Goal: Transaction & Acquisition: Purchase product/service

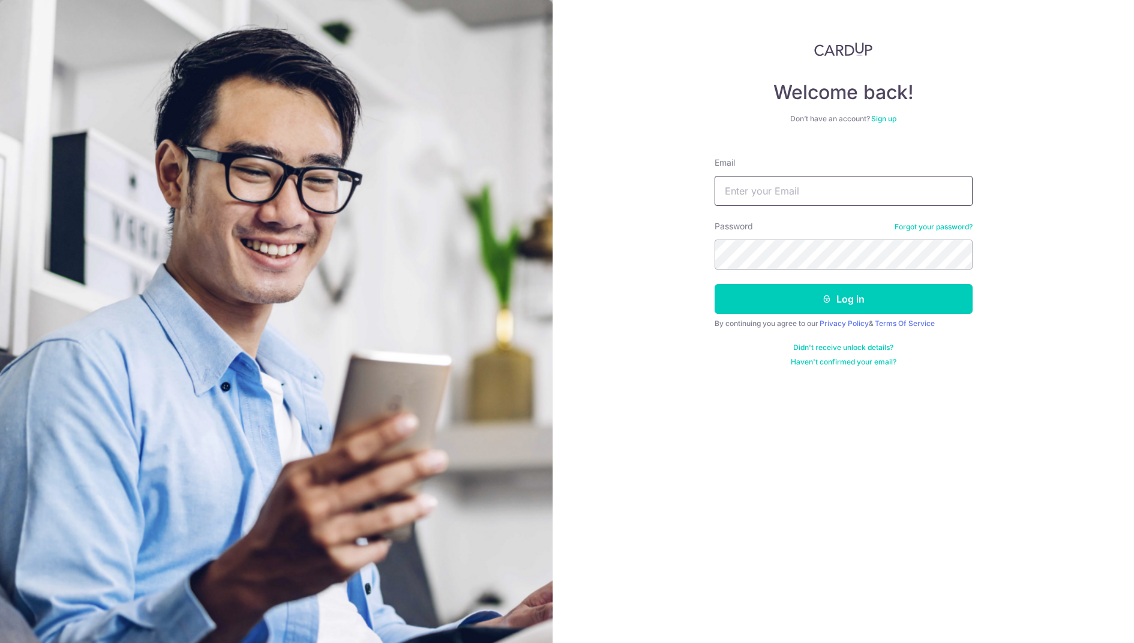
click at [854, 186] on input "Email" at bounding box center [844, 191] width 258 height 30
type input "[EMAIL_ADDRESS][DOMAIN_NAME]"
click at [846, 295] on button "Log in" at bounding box center [844, 299] width 258 height 30
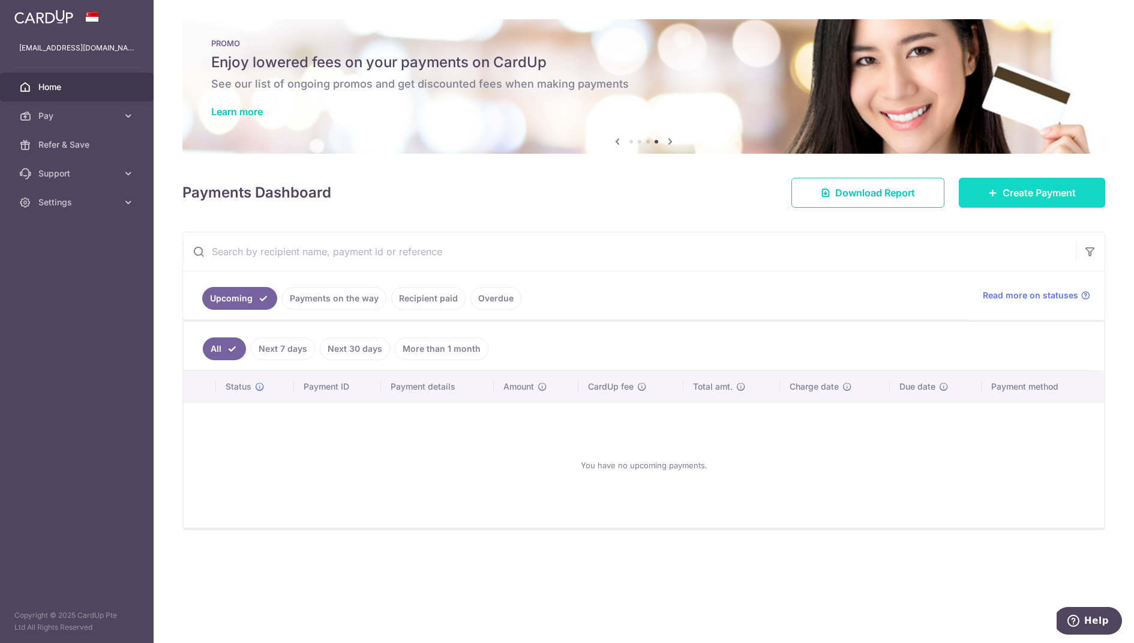
click at [1016, 189] on span "Create Payment" at bounding box center [1038, 192] width 73 height 14
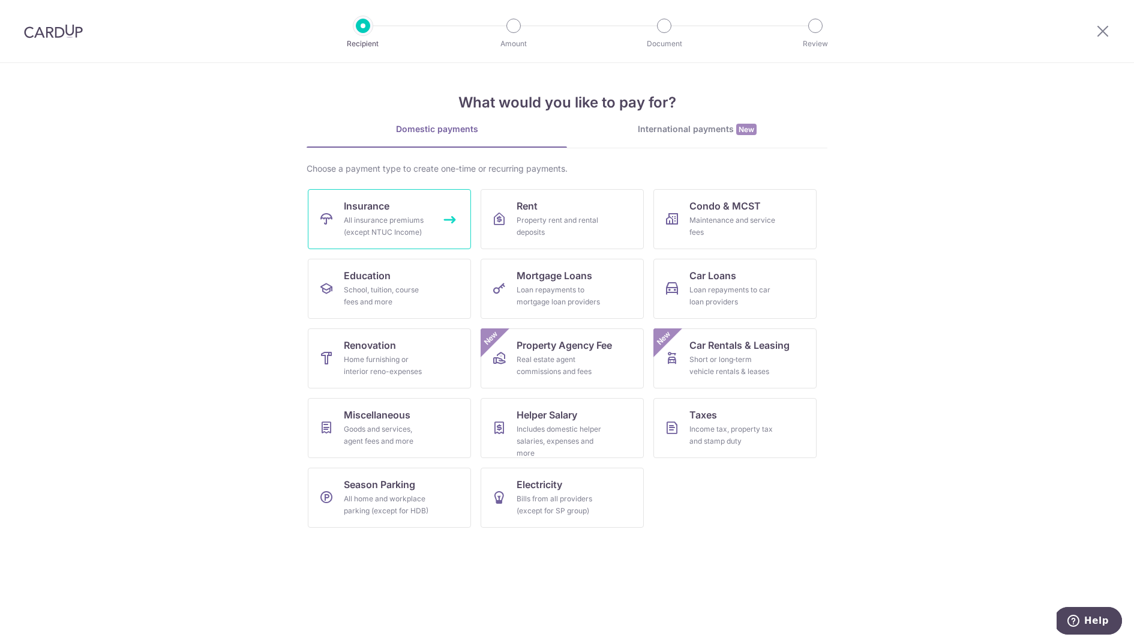
click at [440, 199] on link "Insurance All insurance premiums (except NTUC Income)" at bounding box center [389, 219] width 163 height 60
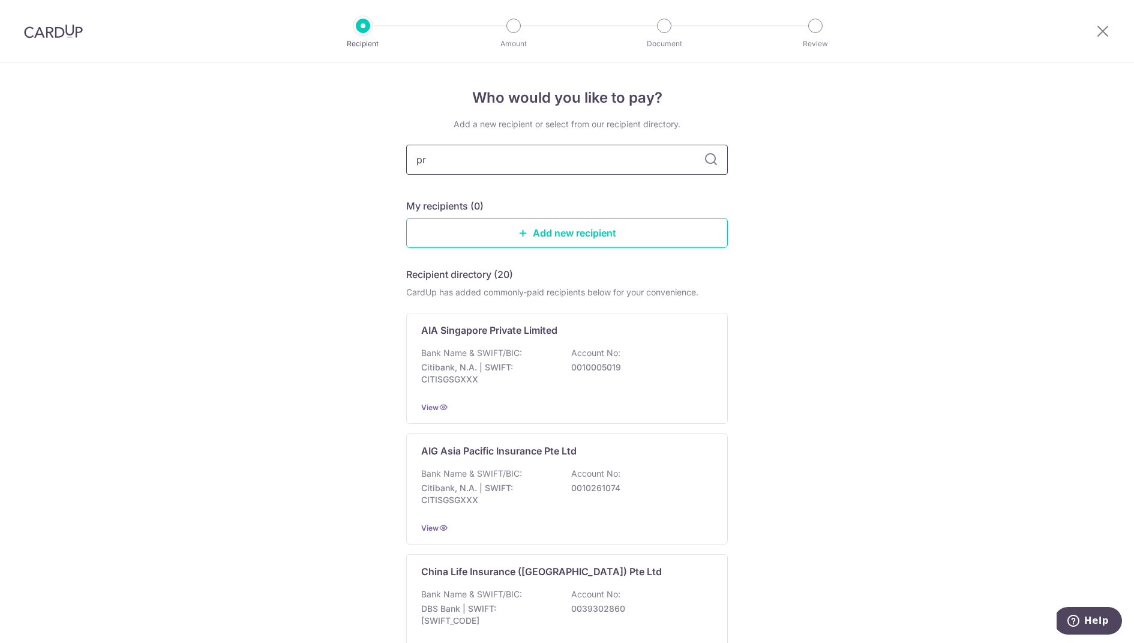
type input "pru"
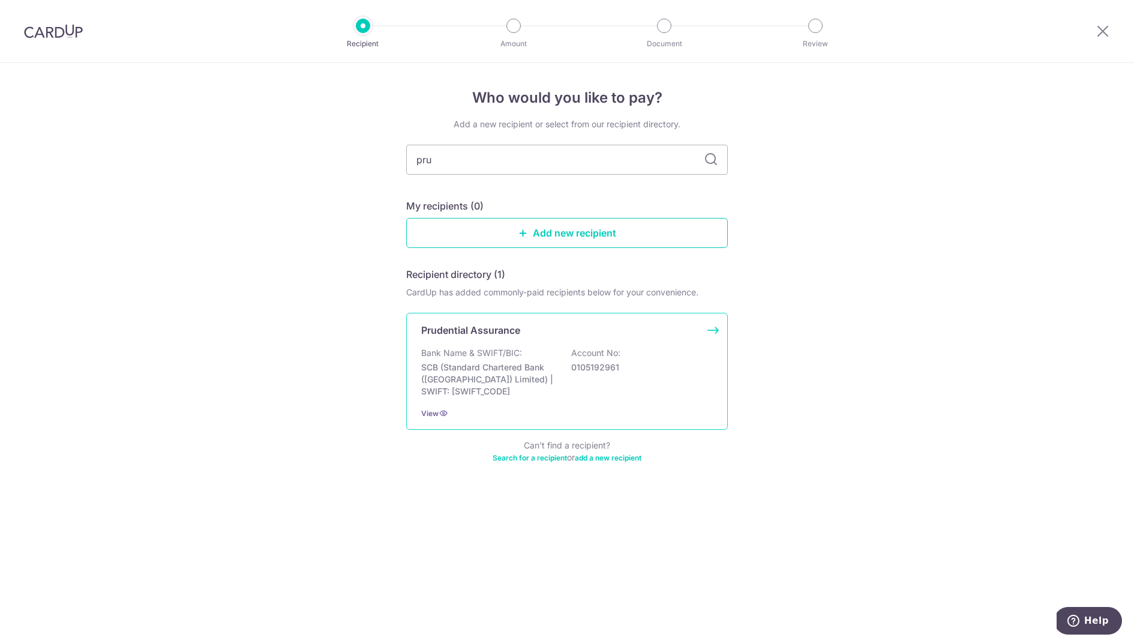
click at [613, 340] on div "Prudential Assurance Bank Name & SWIFT/BIC: SCB (Standard Chartered Bank (Singa…" at bounding box center [567, 371] width 322 height 117
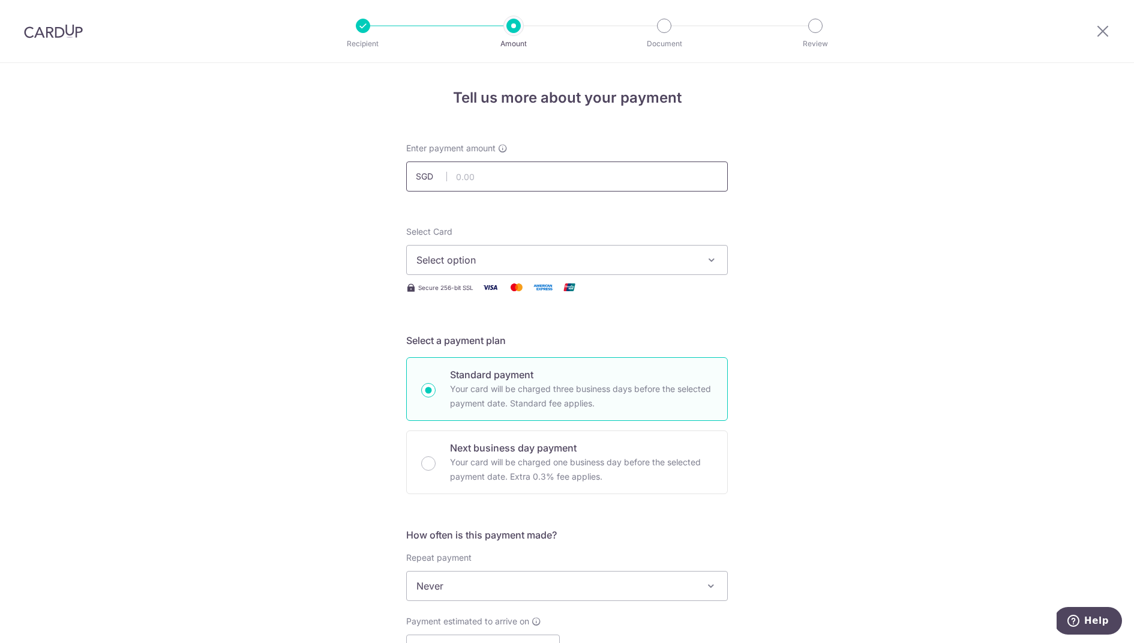
click at [506, 180] on input "text" at bounding box center [567, 176] width 322 height 30
type input "1,762.00"
click at [337, 247] on div "Tell us more about your payment Enter payment amount SGD 1,762.00 1762.00 Selec…" at bounding box center [567, 605] width 1134 height 1085
click at [464, 262] on span "Select option" at bounding box center [556, 260] width 280 height 14
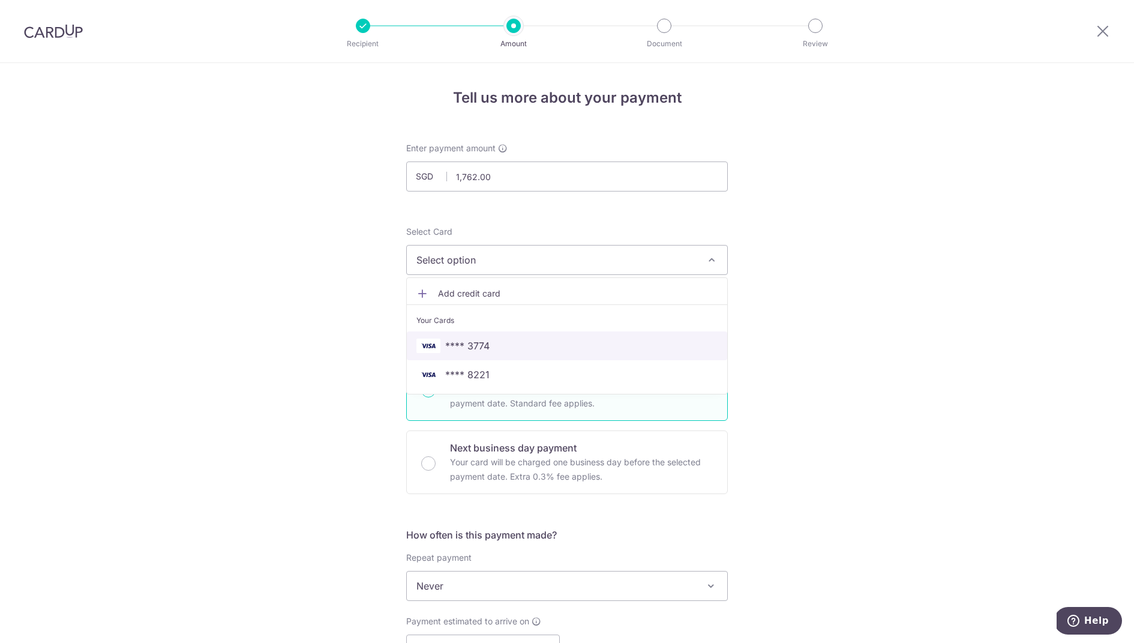
click at [556, 339] on span "**** 3774" at bounding box center [566, 345] width 301 height 14
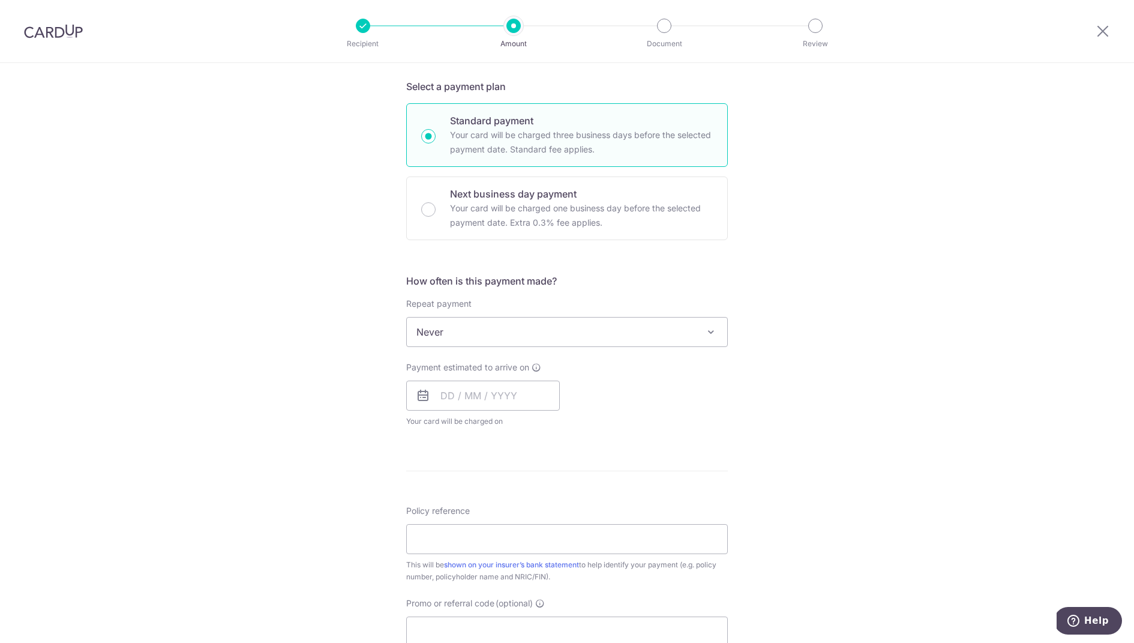
scroll to position [266, 0]
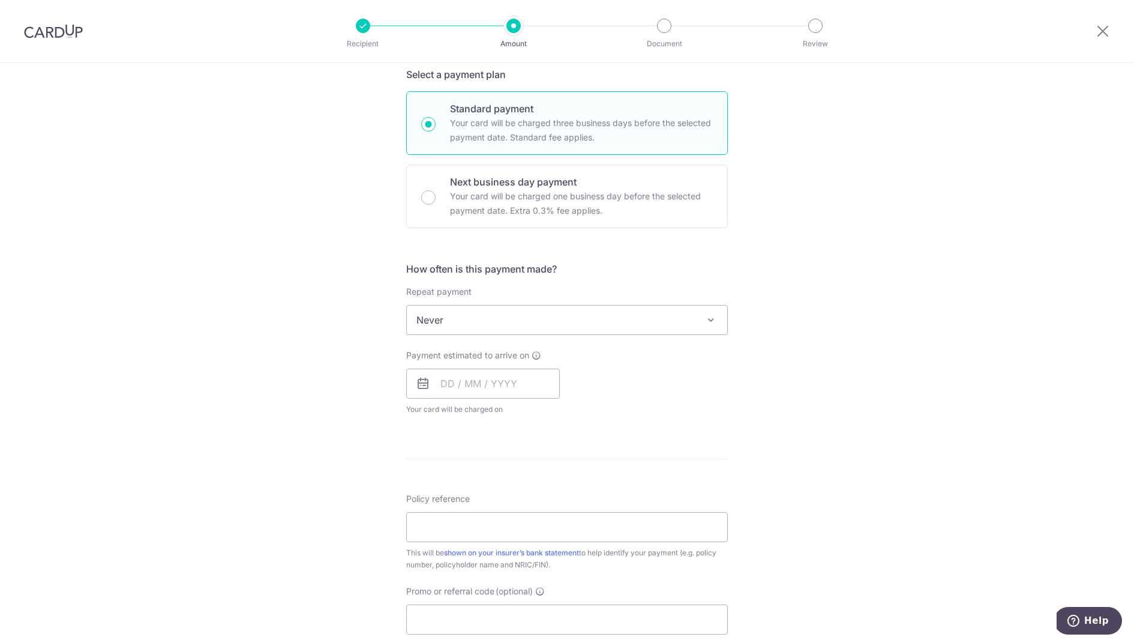
click at [719, 317] on span "Never" at bounding box center [567, 319] width 320 height 29
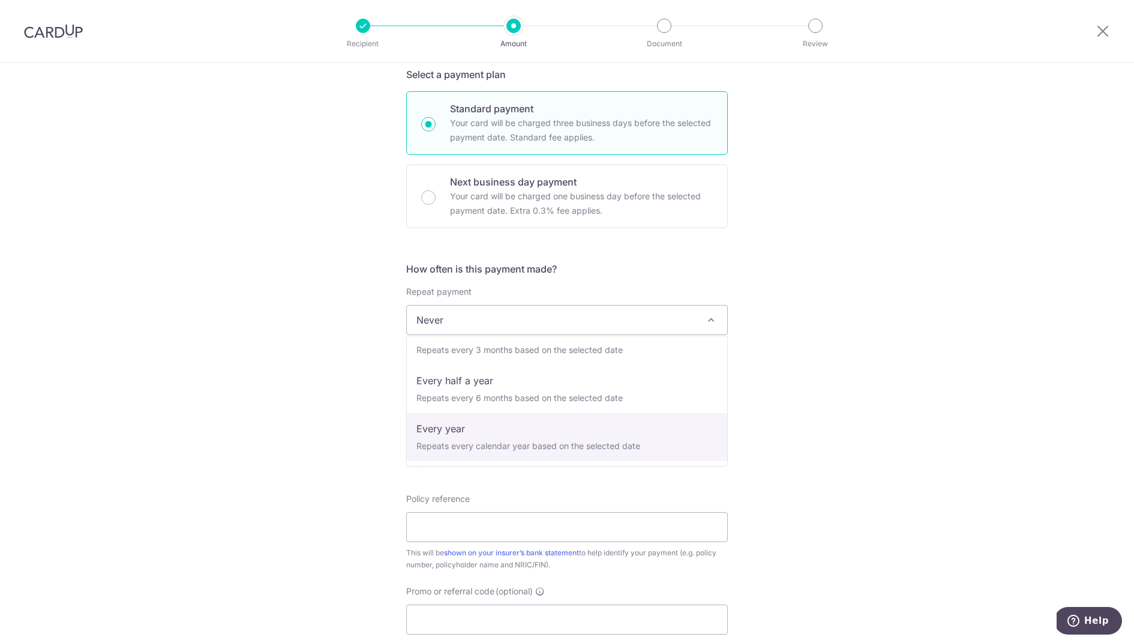
select select "6"
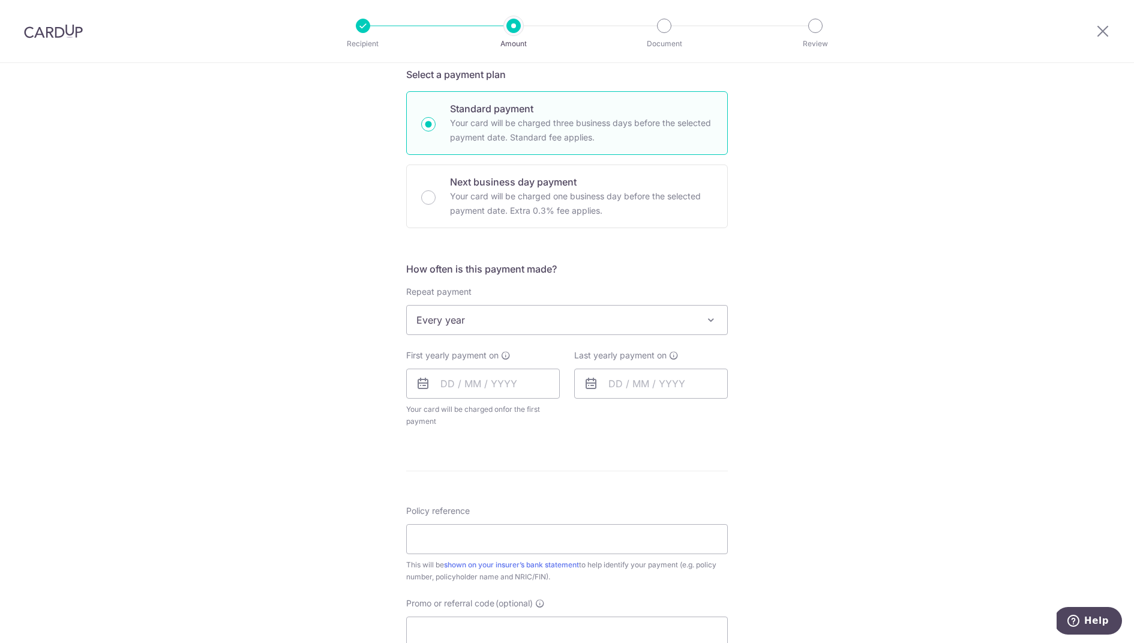
click at [833, 387] on div "Tell us more about your payment Enter payment amount SGD 1,762.00 1762.00 Selec…" at bounding box center [567, 345] width 1134 height 1097
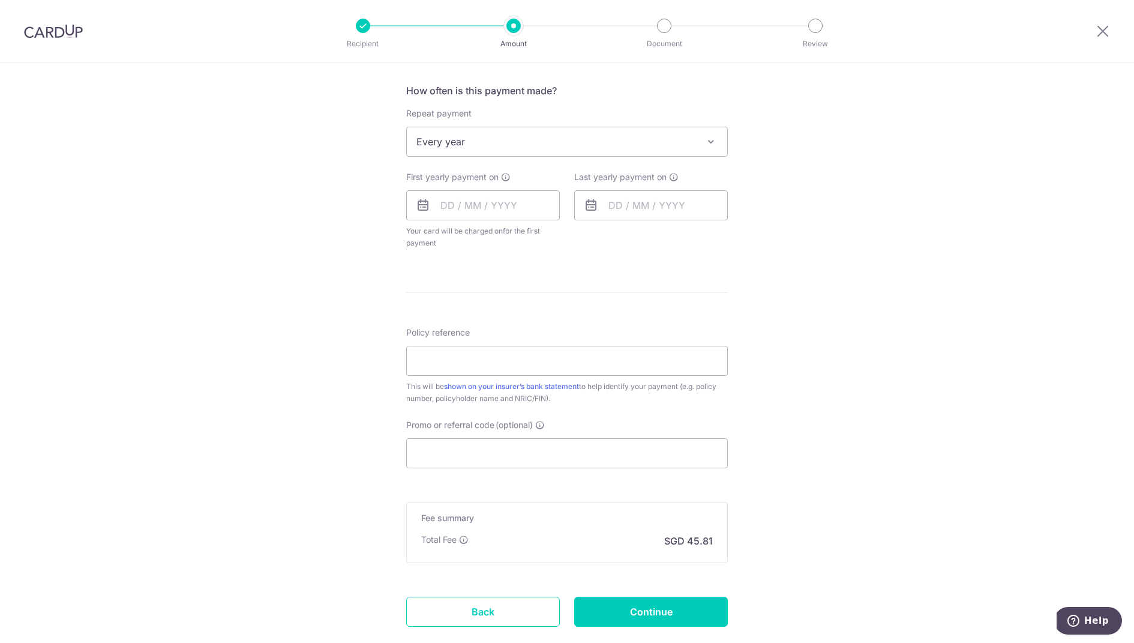
scroll to position [453, 0]
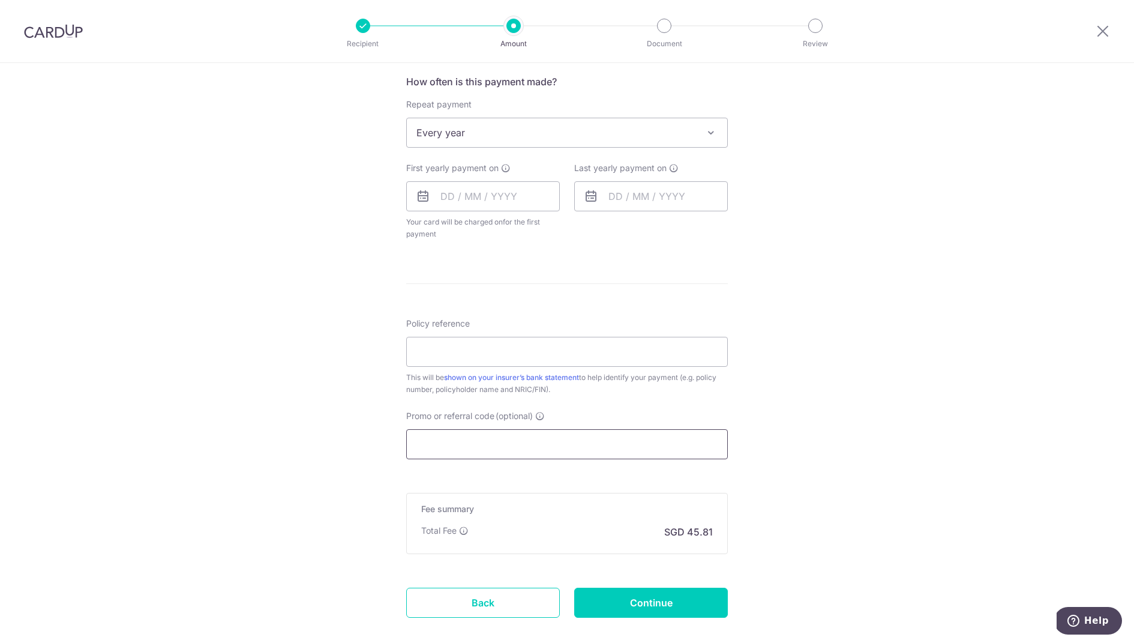
click at [545, 436] on input "Promo or referral code (optional)" at bounding box center [567, 444] width 322 height 30
paste input "OFF225"
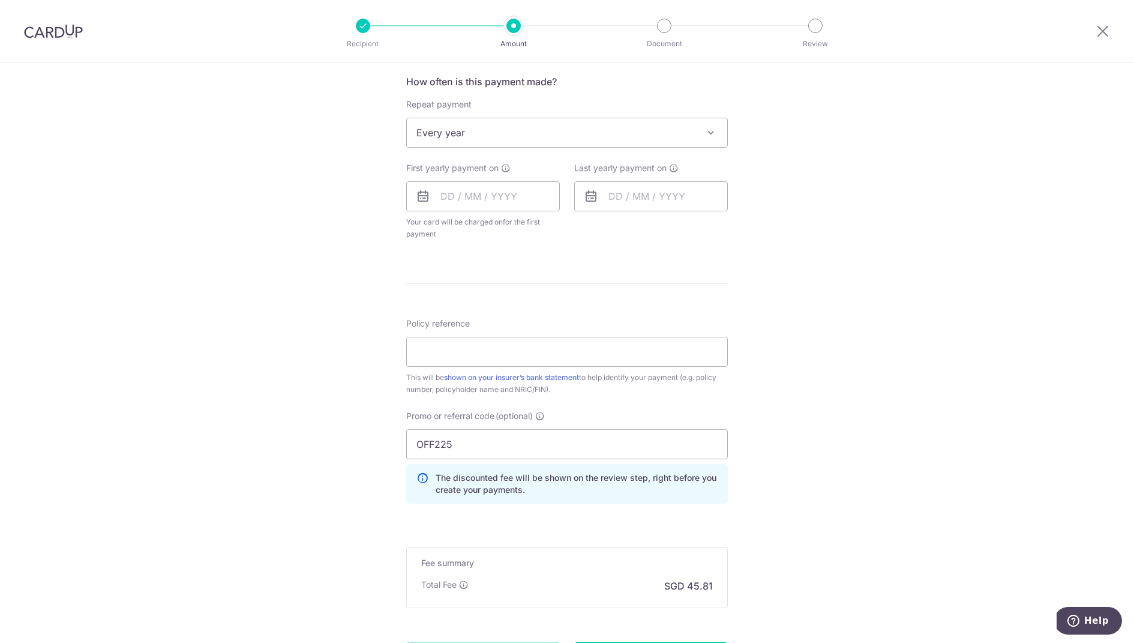
click at [867, 377] on div "Tell us more about your payment Enter payment amount SGD 1,762.00 1762.00 Selec…" at bounding box center [567, 185] width 1134 height 1151
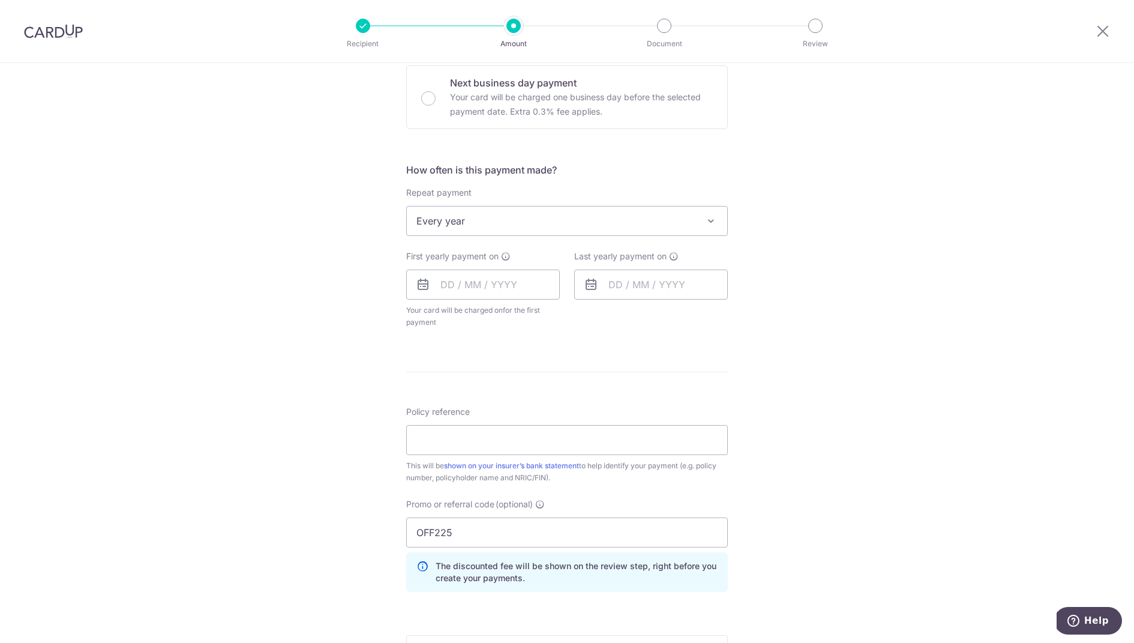
scroll to position [367, 0]
click at [424, 522] on input "OFF225" at bounding box center [567, 530] width 322 height 30
paste input "REC18"
type input "REC185"
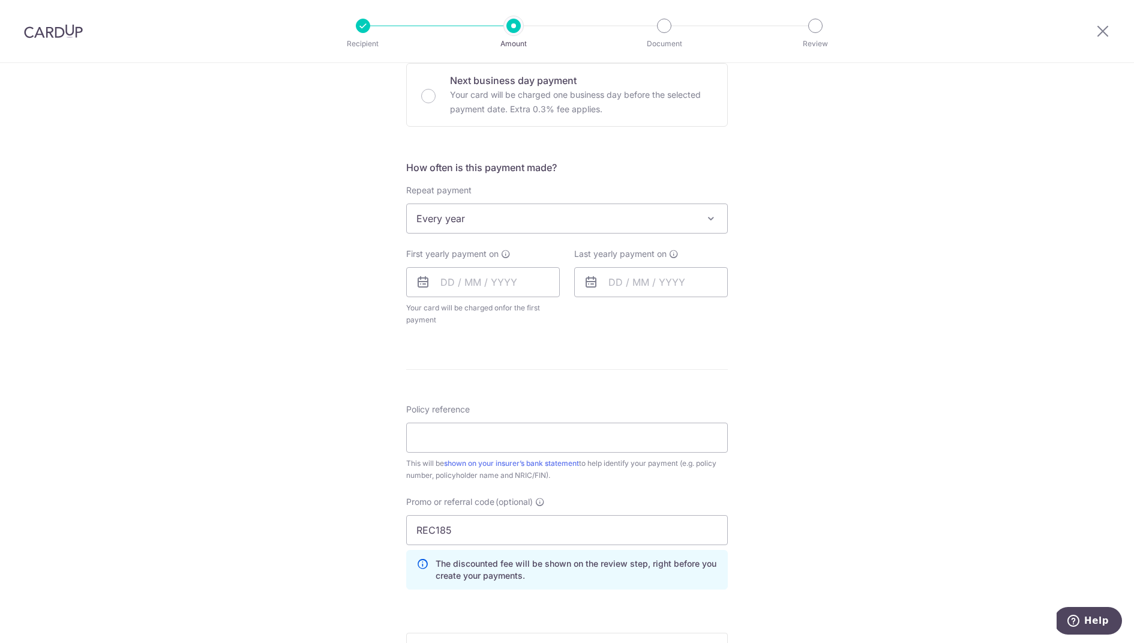
click at [364, 522] on div "Tell us more about your payment Enter payment amount SGD 1,762.00 1762.00 Selec…" at bounding box center [567, 271] width 1134 height 1151
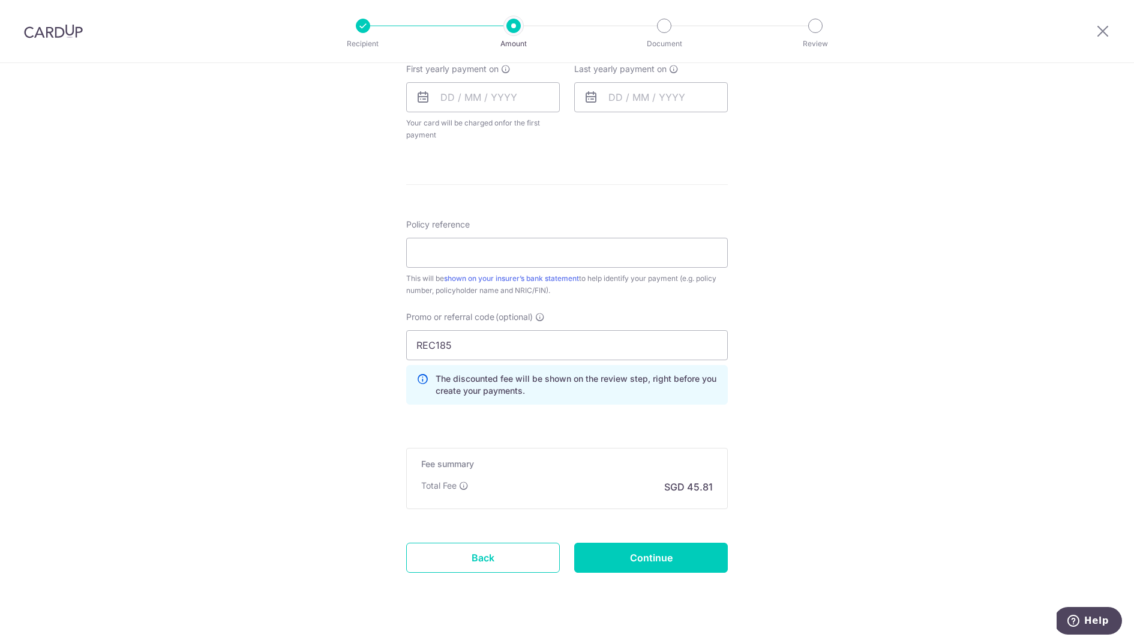
click at [854, 443] on div "Tell us more about your payment Enter payment amount SGD 1,762.00 1762.00 Selec…" at bounding box center [567, 86] width 1134 height 1151
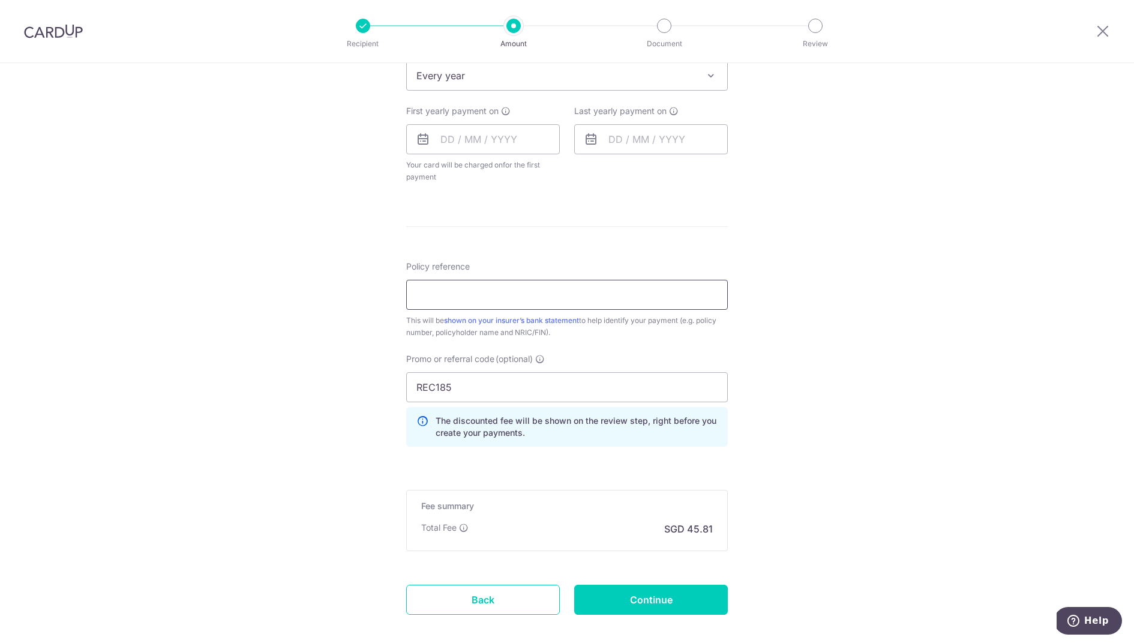
click at [576, 296] on input "Policy reference" at bounding box center [567, 295] width 322 height 30
click at [765, 328] on div "Tell us more about your payment Enter payment amount SGD 1,762.00 1762.00 Selec…" at bounding box center [567, 128] width 1134 height 1151
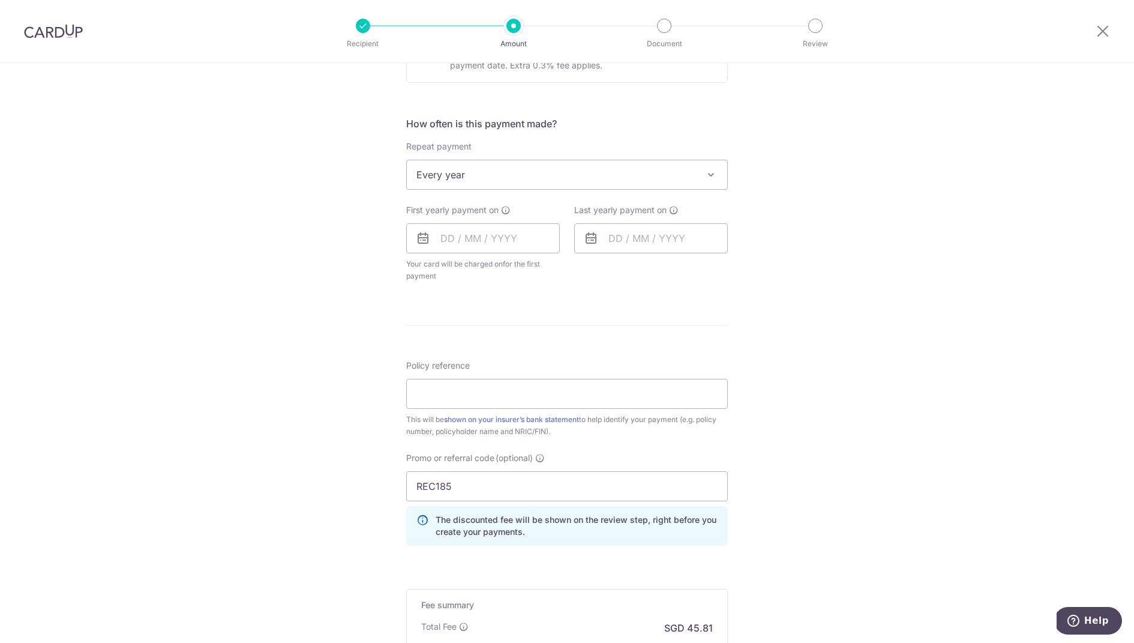
scroll to position [410, 0]
click at [471, 235] on input "text" at bounding box center [483, 239] width 154 height 30
click at [580, 271] on link "Next" at bounding box center [576, 272] width 14 height 14
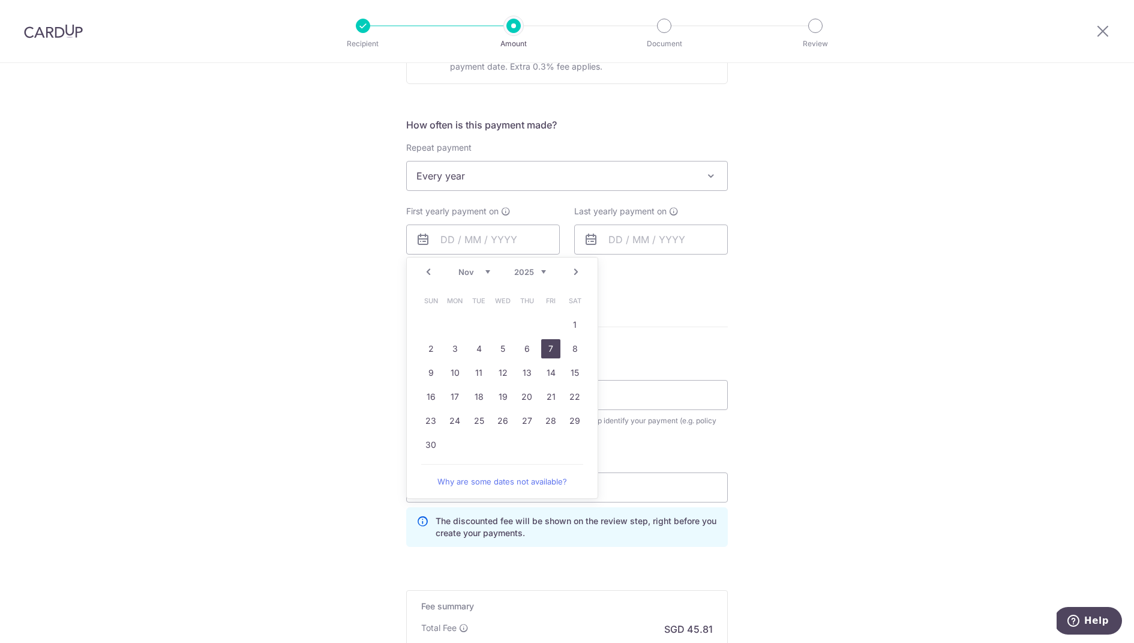
click at [548, 352] on link "7" at bounding box center [550, 348] width 19 height 19
type input "[DATE]"
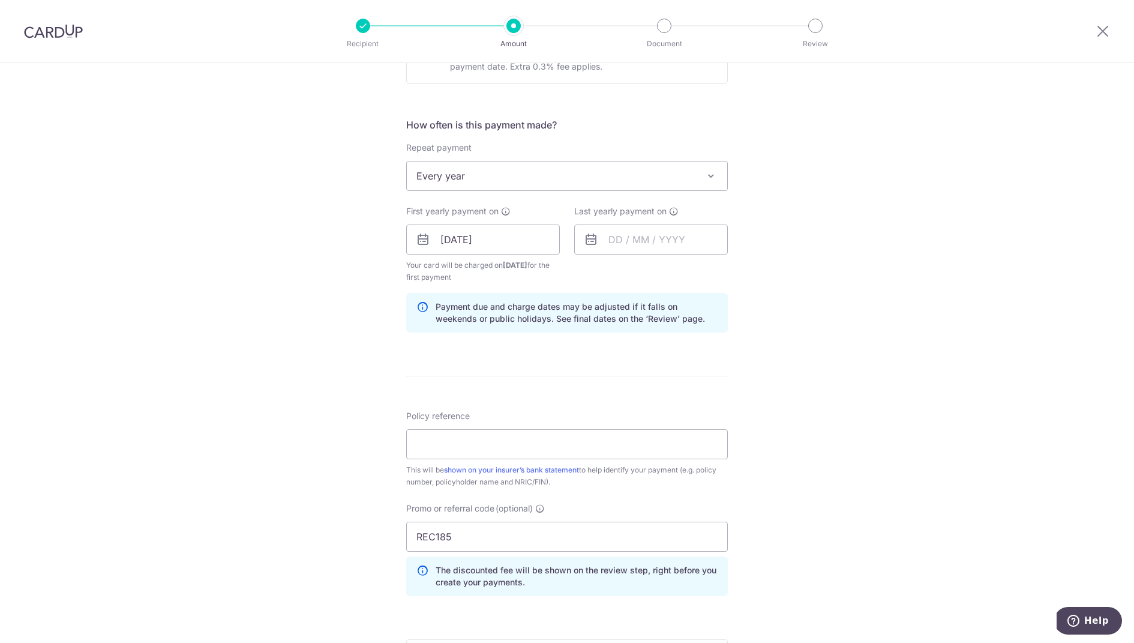
click at [827, 325] on div "Tell us more about your payment Enter payment amount SGD 1,762.00 1762.00 Selec…" at bounding box center [567, 253] width 1134 height 1200
click at [662, 235] on input "text" at bounding box center [651, 239] width 154 height 30
click at [708, 268] on select "2025 2026 2027 2028 2029 2030 2031 2032 2033 2034 2035" at bounding box center [698, 272] width 32 height 10
click at [744, 321] on link "7" at bounding box center [742, 324] width 19 height 19
type input "07/11/2026"
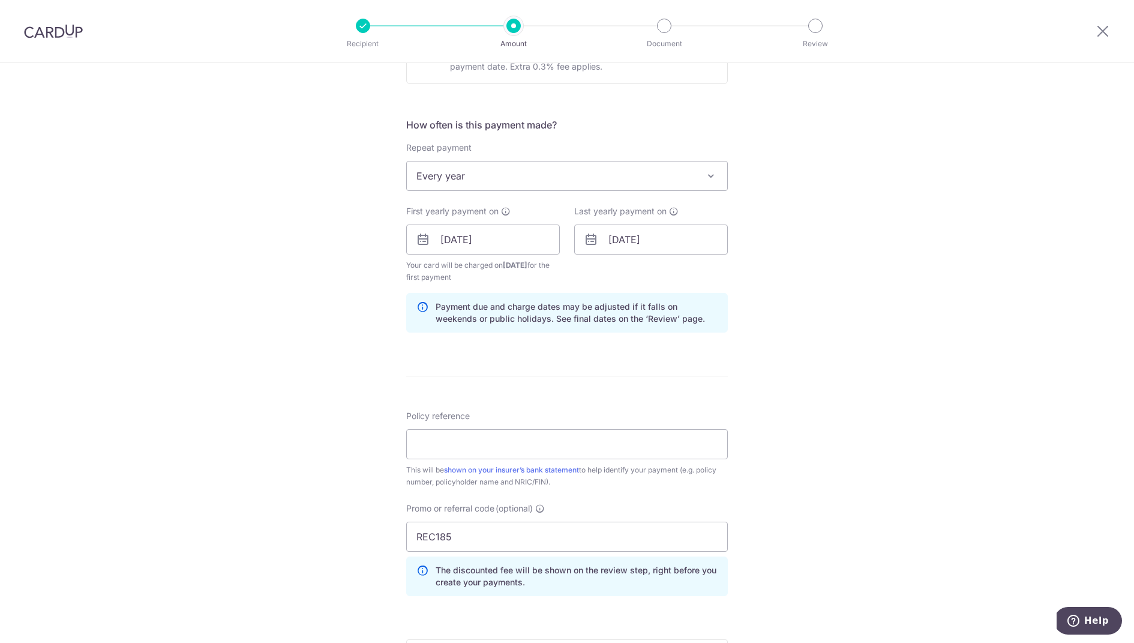
click at [813, 326] on div "Tell us more about your payment Enter payment amount SGD 1,762.00 1762.00 Selec…" at bounding box center [567, 253] width 1134 height 1200
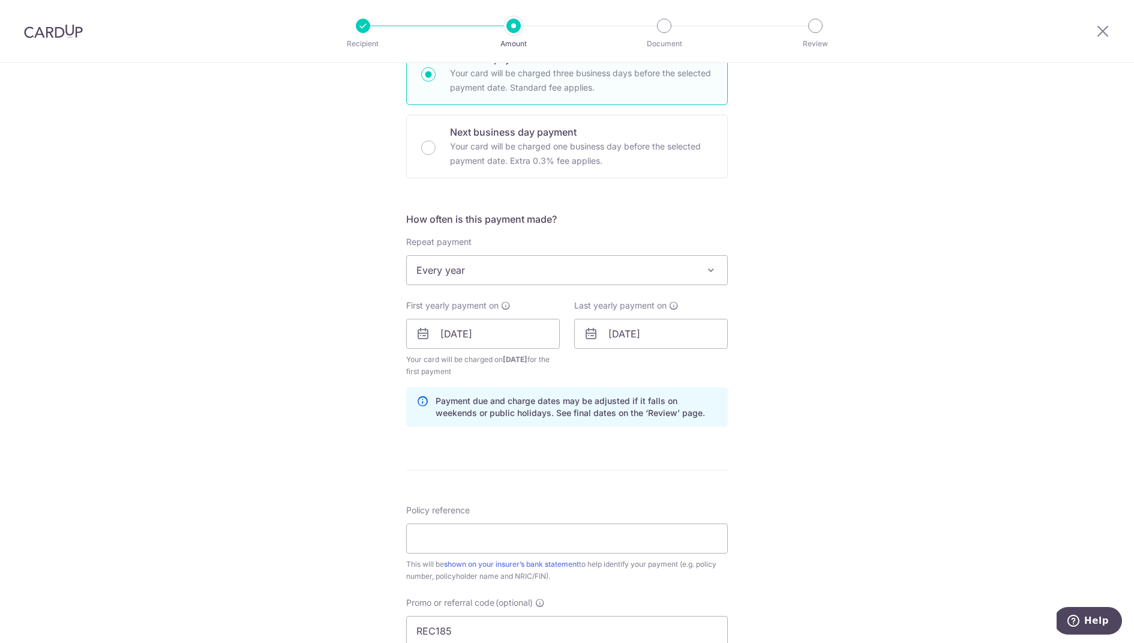
scroll to position [313, 0]
click at [470, 360] on span "Your card will be charged on 04/11/2025 for the first payment" at bounding box center [483, 368] width 154 height 24
click at [509, 362] on span "[DATE]" at bounding box center [515, 361] width 25 height 9
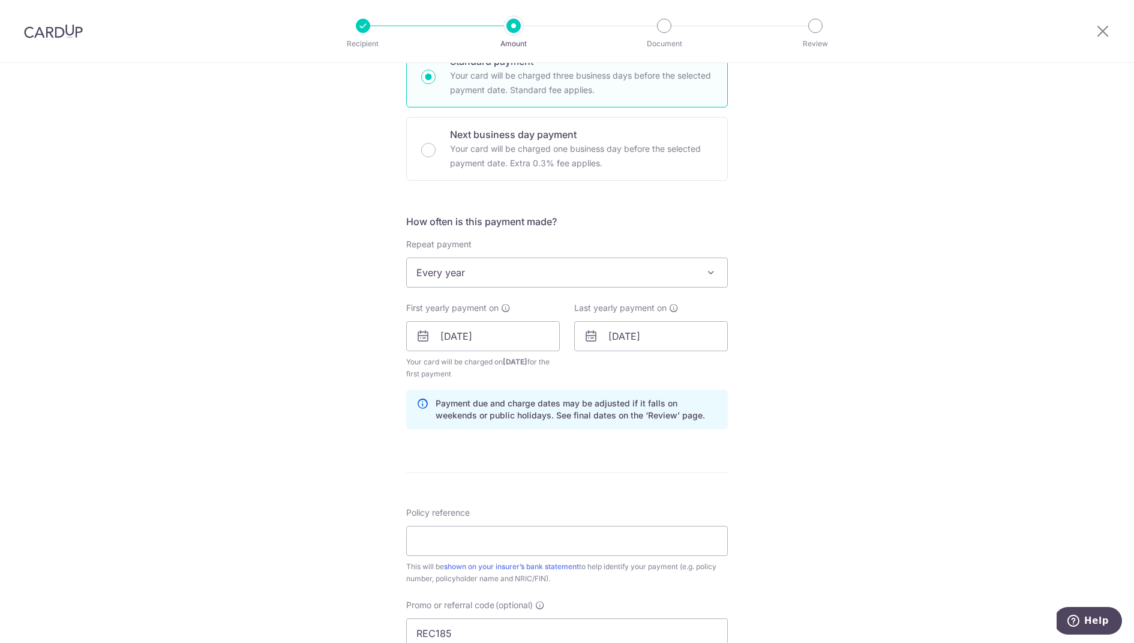
click at [509, 362] on span "[DATE]" at bounding box center [515, 361] width 25 height 9
click at [867, 382] on div "Tell us more about your payment Enter payment amount SGD 1,762.00 1762.00 Selec…" at bounding box center [567, 350] width 1134 height 1200
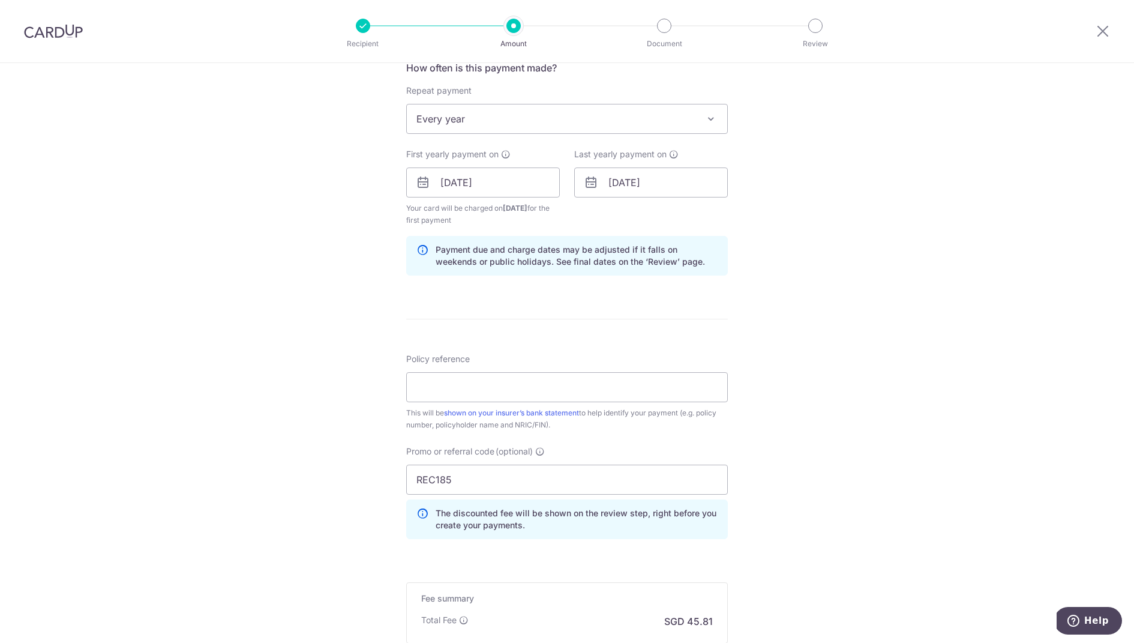
scroll to position [475, 0]
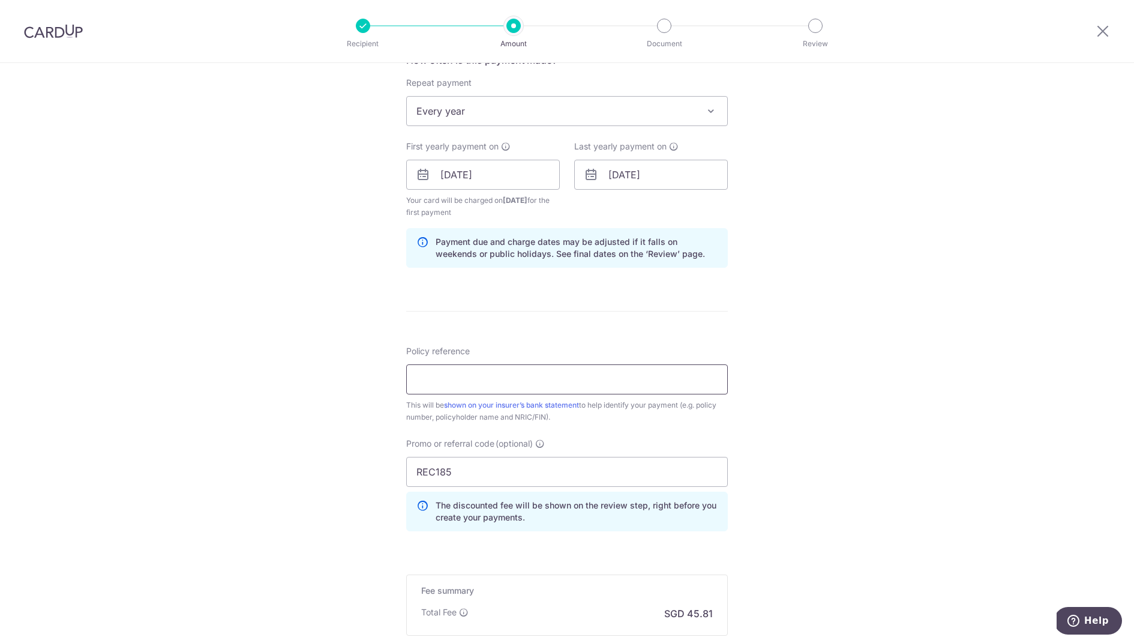
click at [590, 382] on input "Policy reference" at bounding box center [567, 379] width 322 height 30
click at [445, 373] on input "Policy reference" at bounding box center [567, 379] width 322 height 30
paste input "57416626"
type input "57416626"
click at [310, 379] on div "Tell us more about your payment Enter payment amount SGD 1,762.00 1762.00 Selec…" at bounding box center [567, 188] width 1134 height 1200
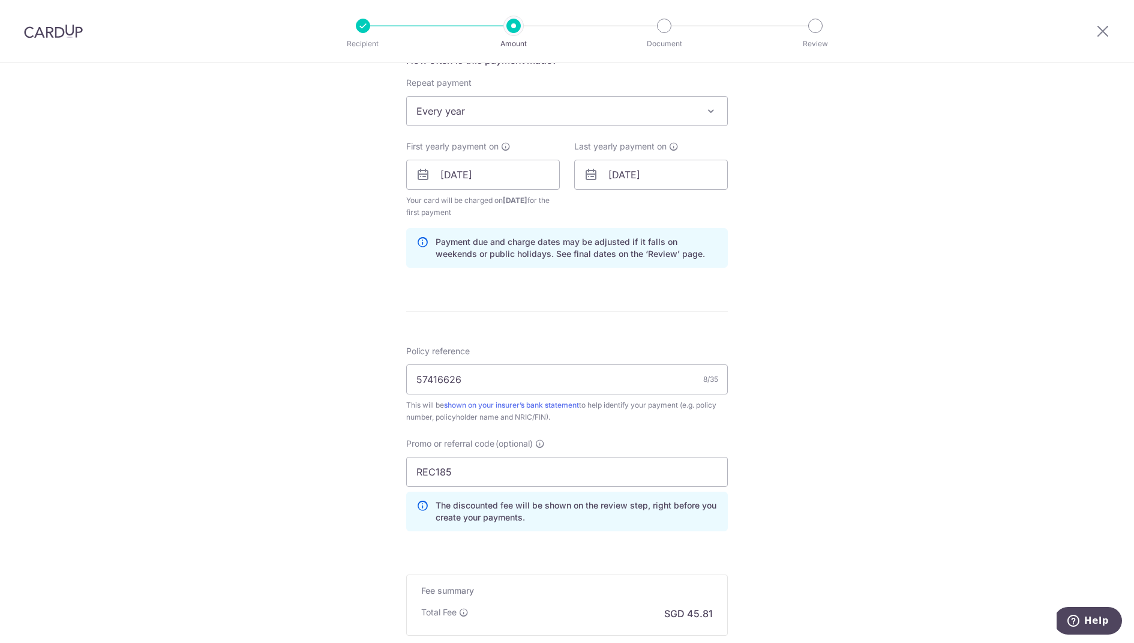
click at [842, 377] on div "Tell us more about your payment Enter payment amount SGD 1,762.00 1762.00 Selec…" at bounding box center [567, 188] width 1134 height 1200
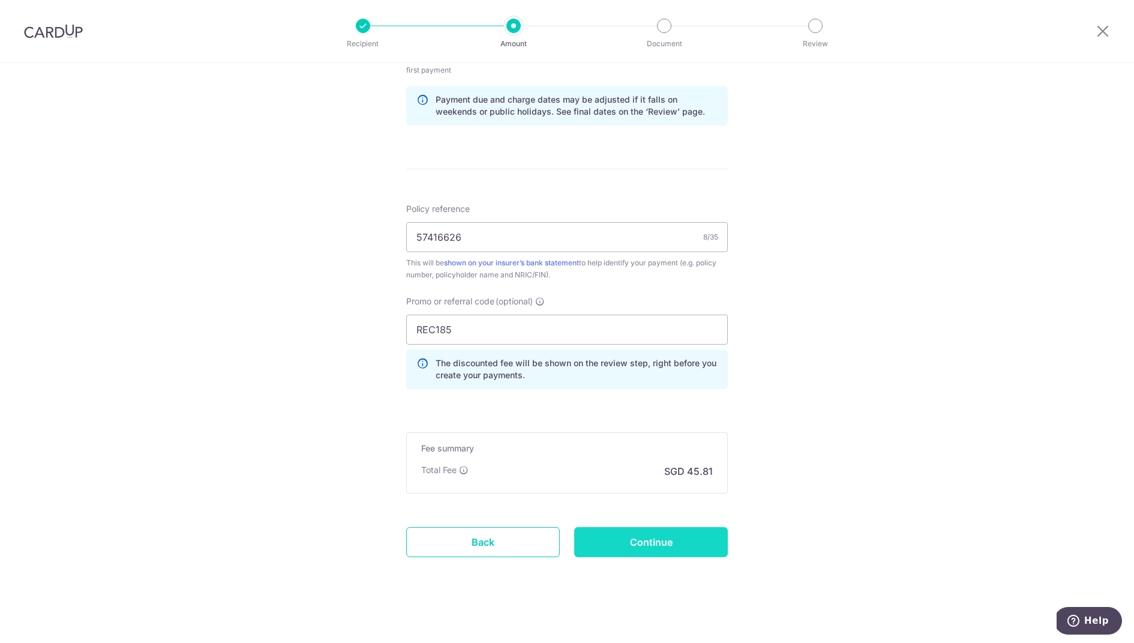
click at [677, 535] on input "Continue" at bounding box center [651, 542] width 154 height 30
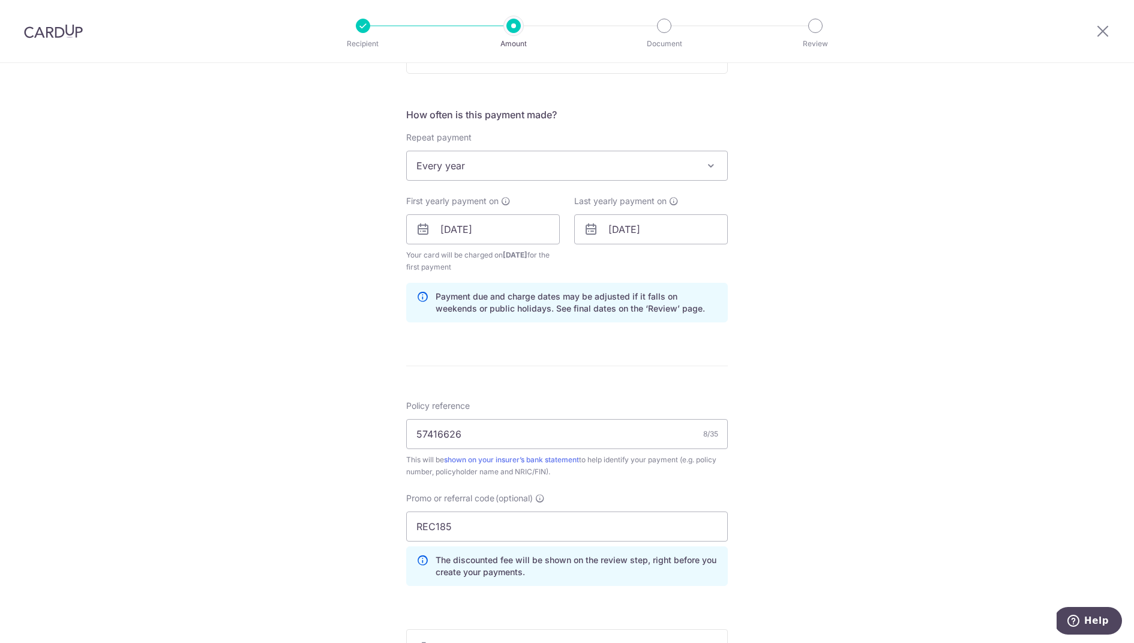
scroll to position [422, 0]
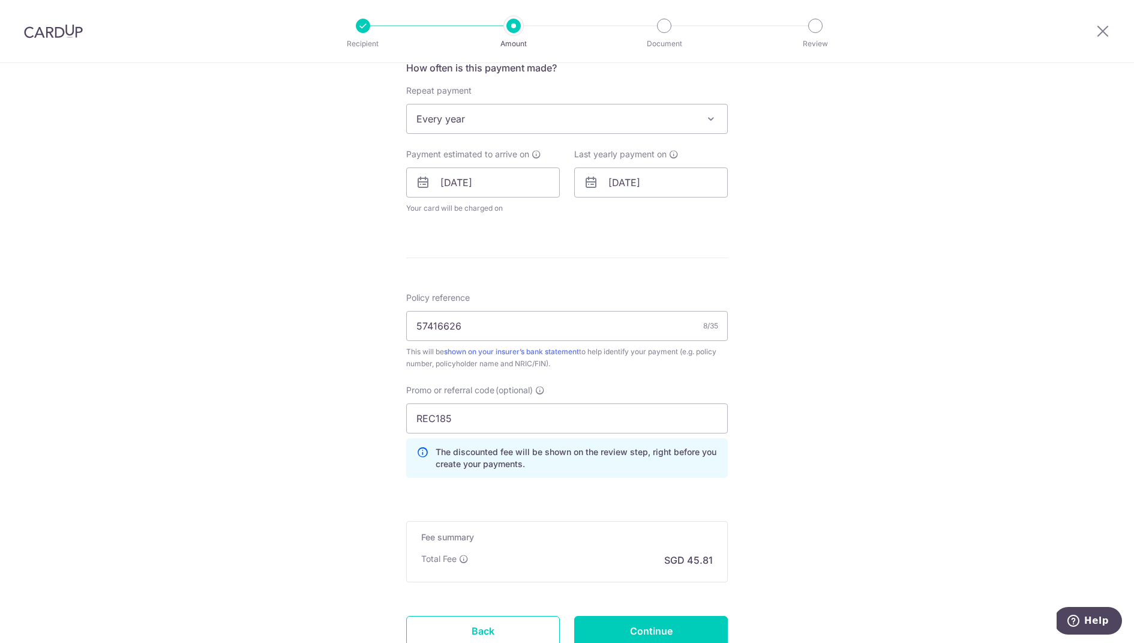
scroll to position [556, 0]
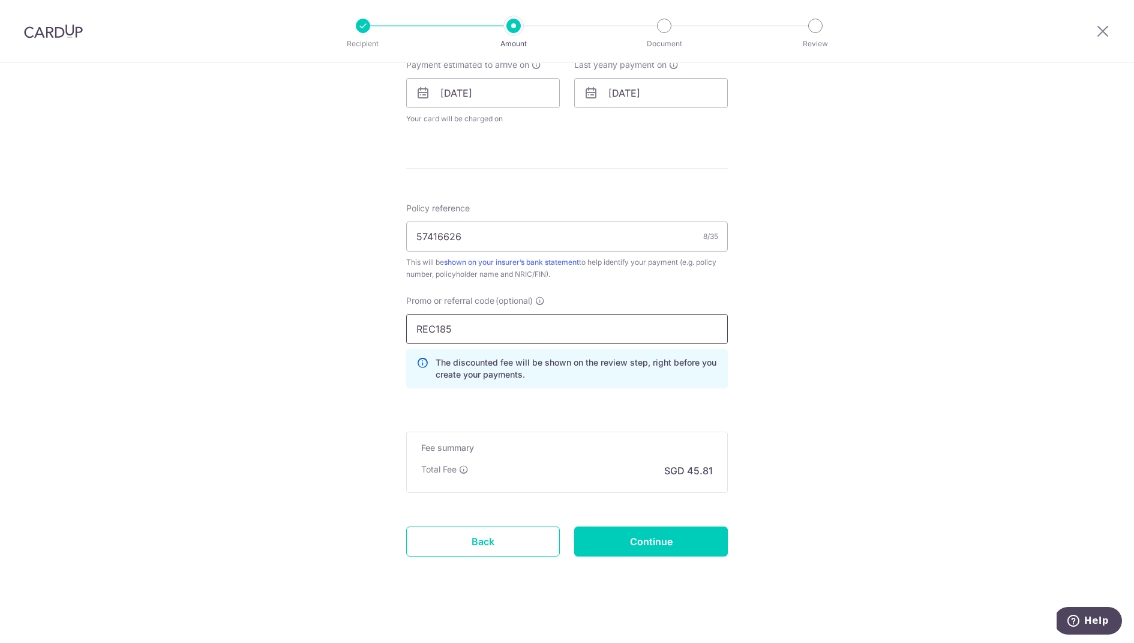
click at [448, 330] on input "REC185" at bounding box center [567, 329] width 322 height 30
paste input "OFF22"
type input "OFF225"
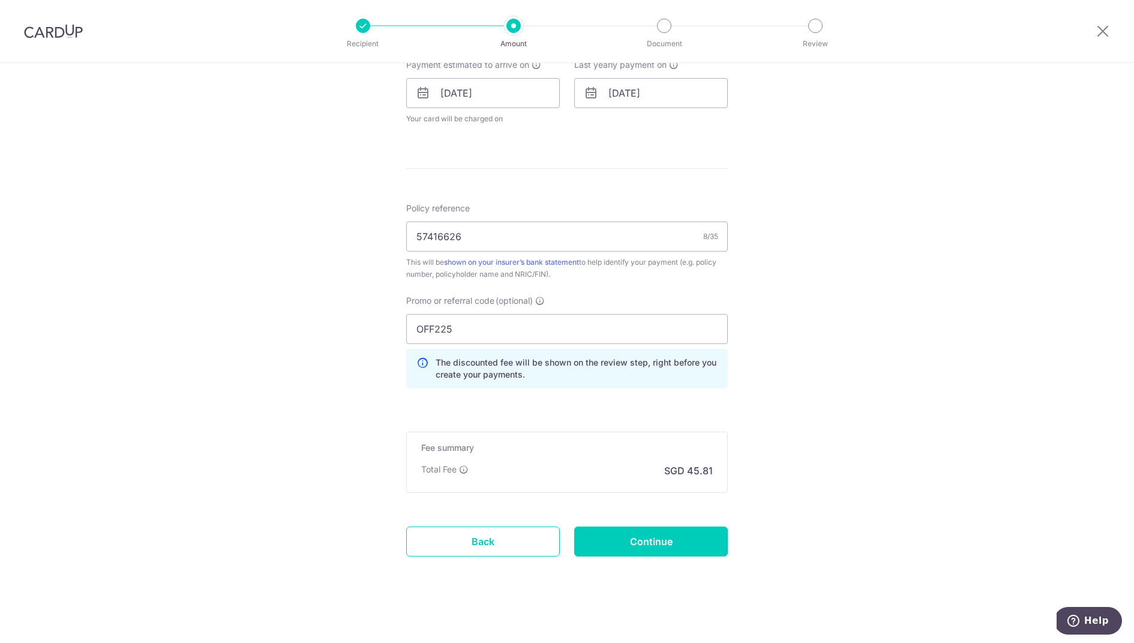
click at [328, 300] on div "Tell us more about your payment Enter payment amount SGD 1,762.00 1762.00 Selec…" at bounding box center [567, 76] width 1134 height 1139
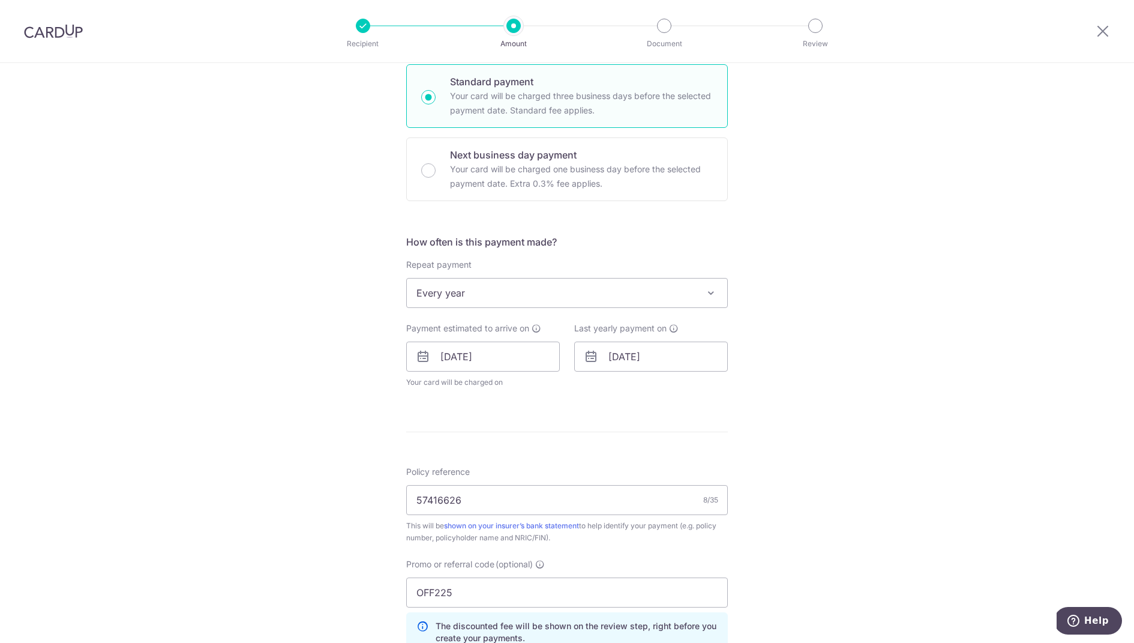
scroll to position [160, 0]
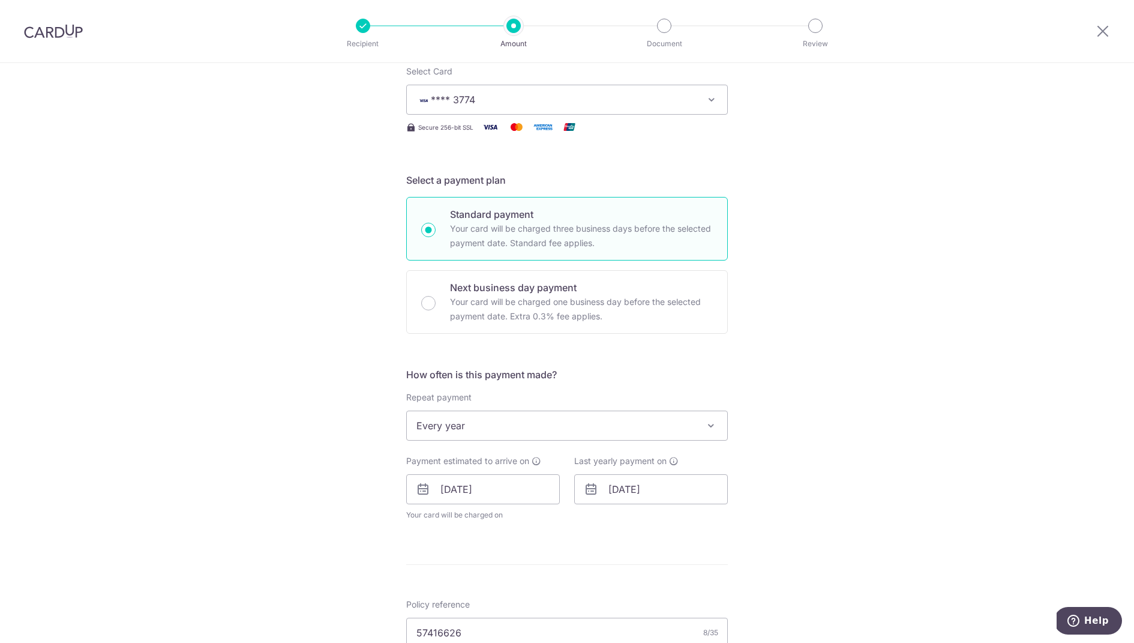
click at [648, 411] on span "Every year" at bounding box center [567, 425] width 320 height 29
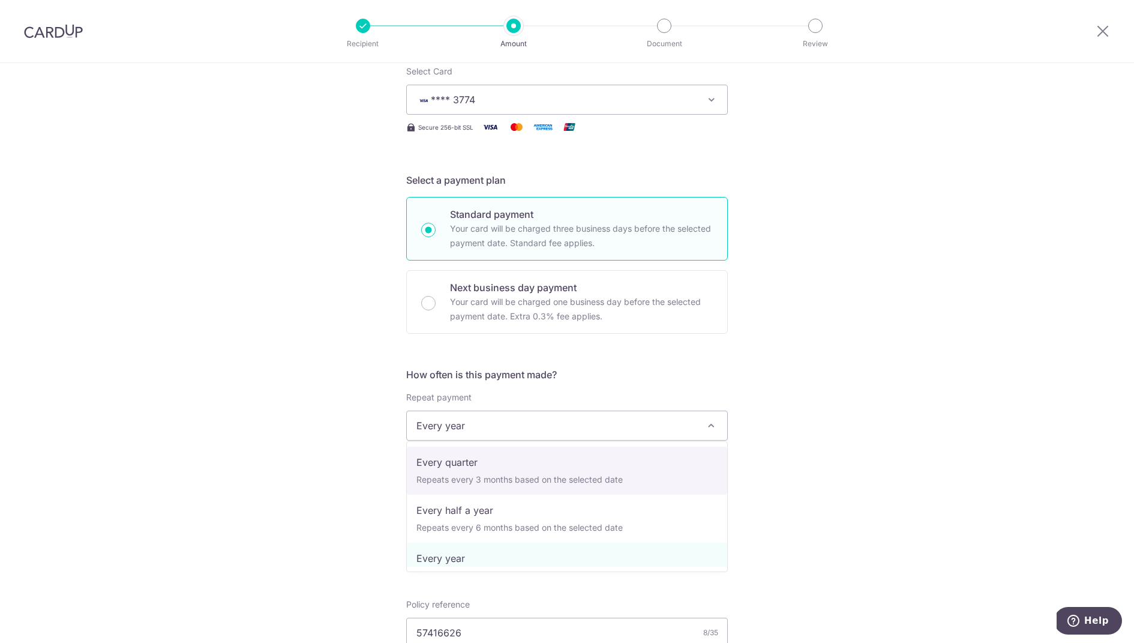
scroll to position [0, 0]
select select "1"
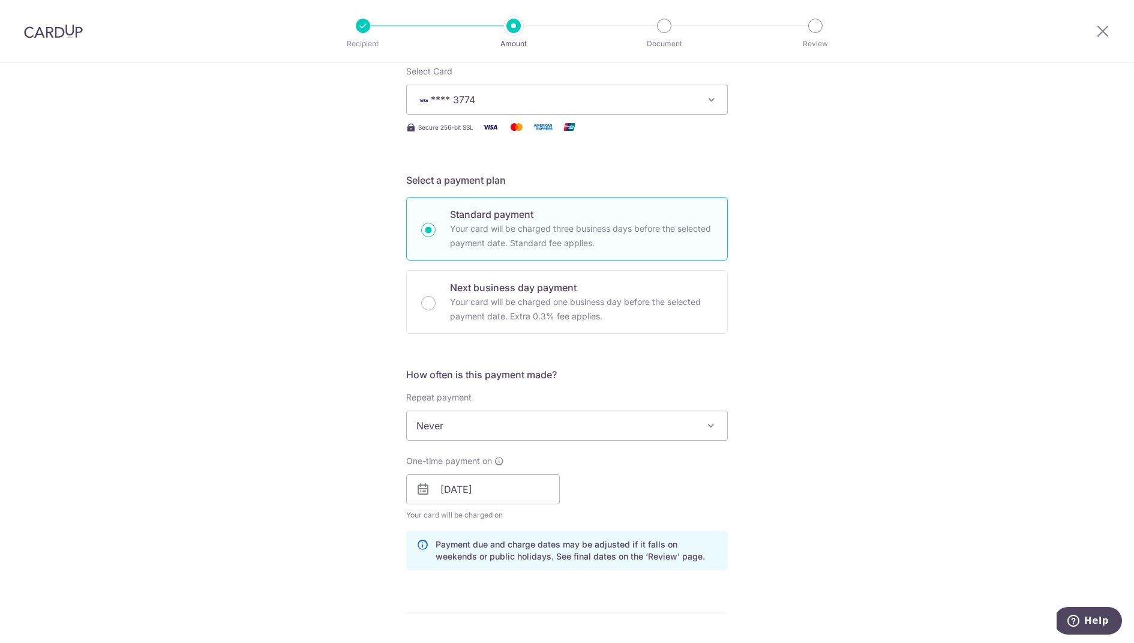
click at [851, 438] on div "Tell us more about your payment Enter payment amount SGD 1,762.00 1762.00 Selec…" at bounding box center [567, 497] width 1134 height 1188
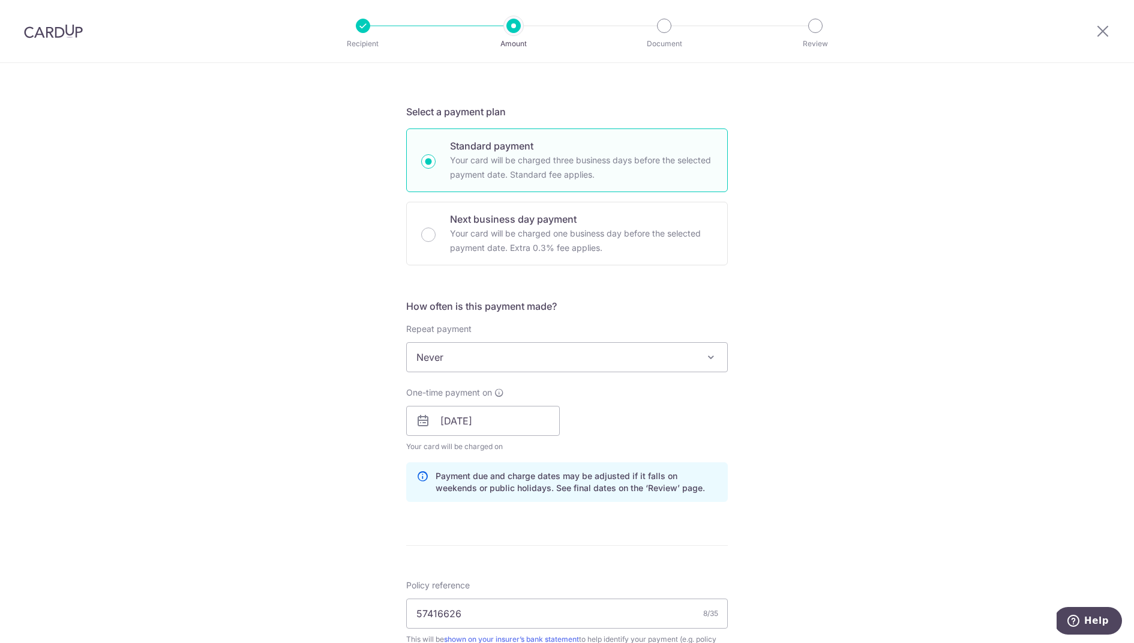
scroll to position [234, 0]
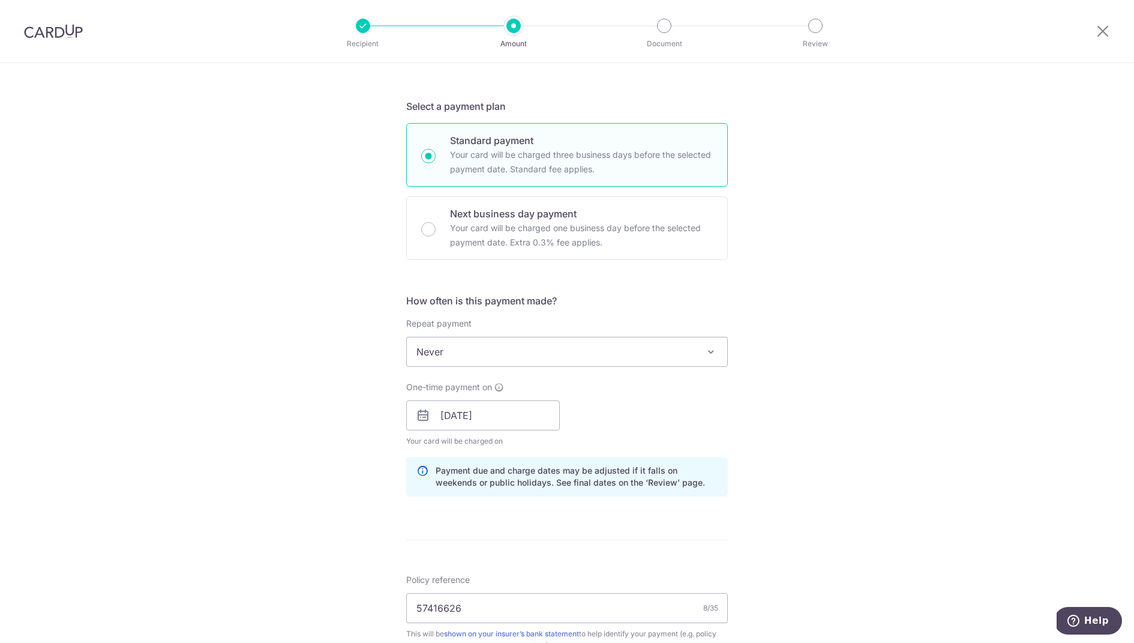
click at [776, 434] on div "Tell us more about your payment Enter payment amount SGD 1,762.00 1762.00 Selec…" at bounding box center [567, 423] width 1134 height 1188
click at [512, 410] on input "07/11/2025" at bounding box center [483, 415] width 154 height 30
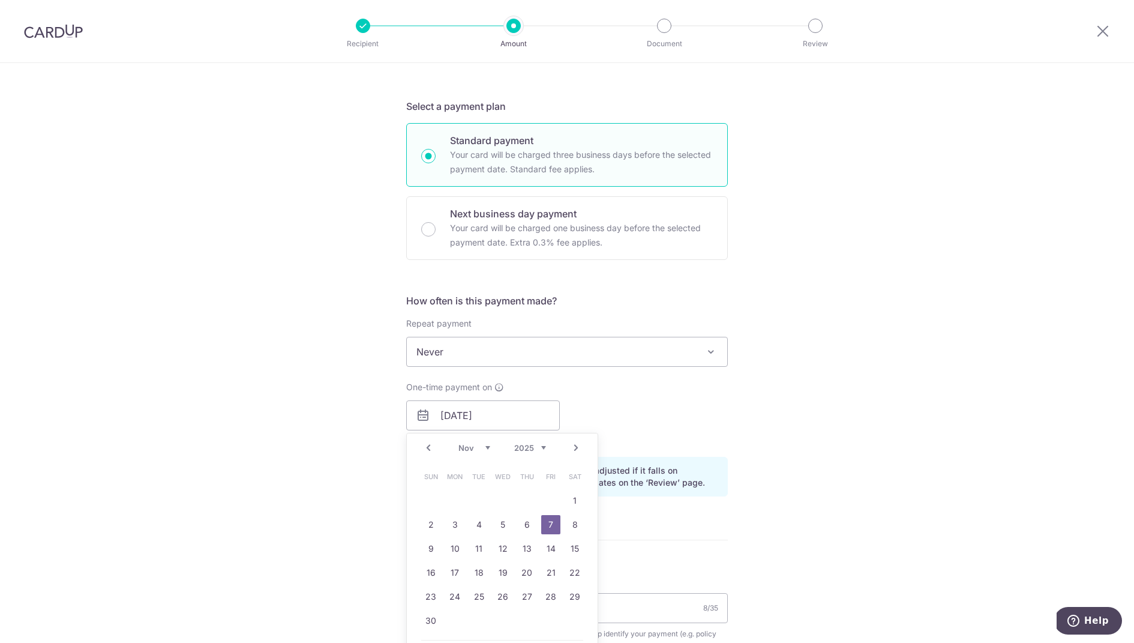
click at [551, 519] on link "7" at bounding box center [550, 524] width 19 height 19
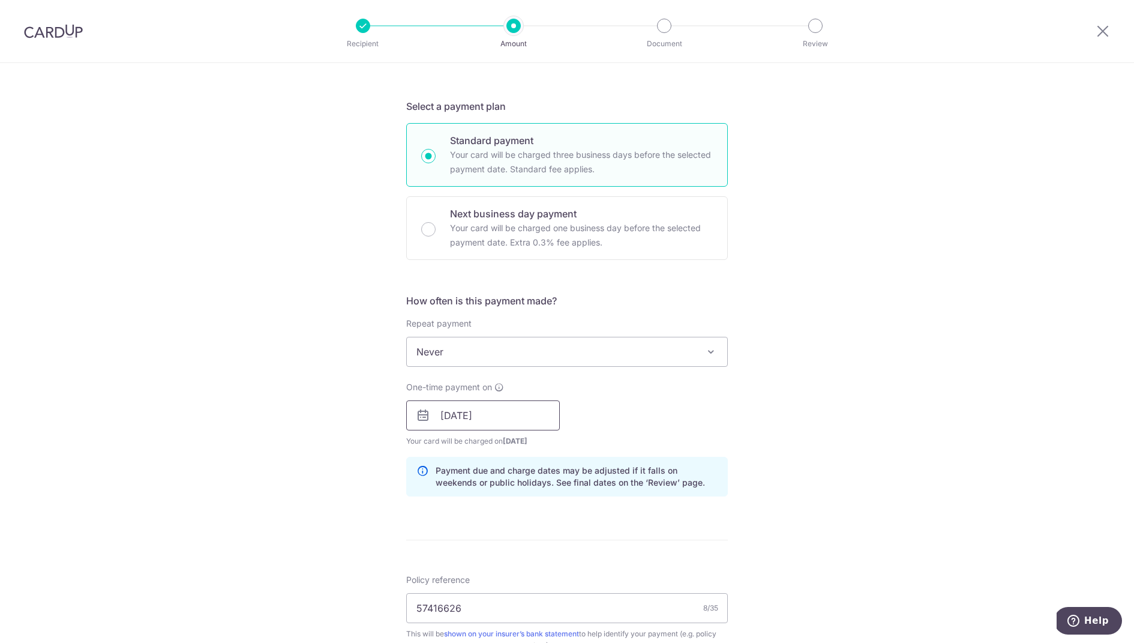
click at [518, 412] on input "[DATE]" at bounding box center [483, 415] width 154 height 30
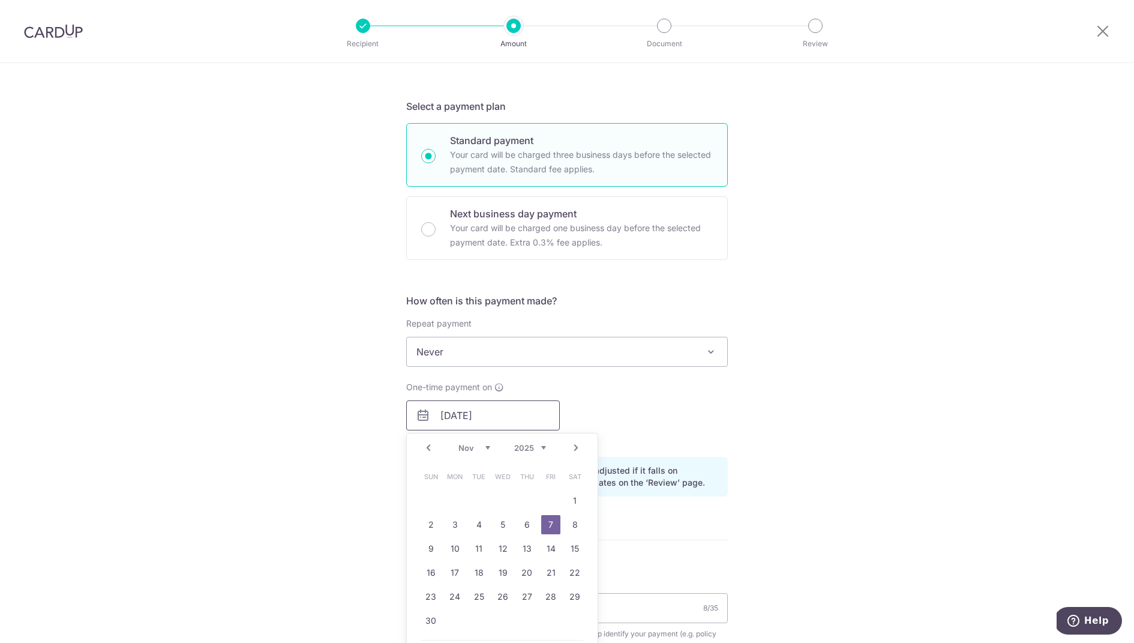
click at [549, 520] on link "7" at bounding box center [550, 524] width 19 height 19
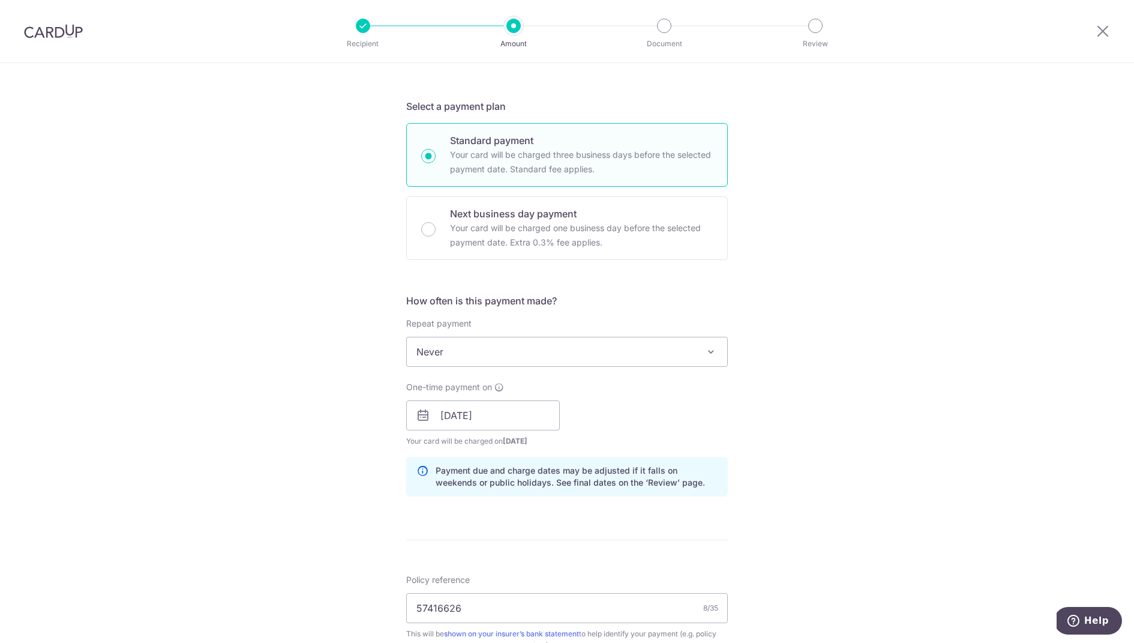
click at [808, 453] on div "Tell us more about your payment Enter payment amount SGD 1,762.00 1762.00 Selec…" at bounding box center [567, 423] width 1134 height 1188
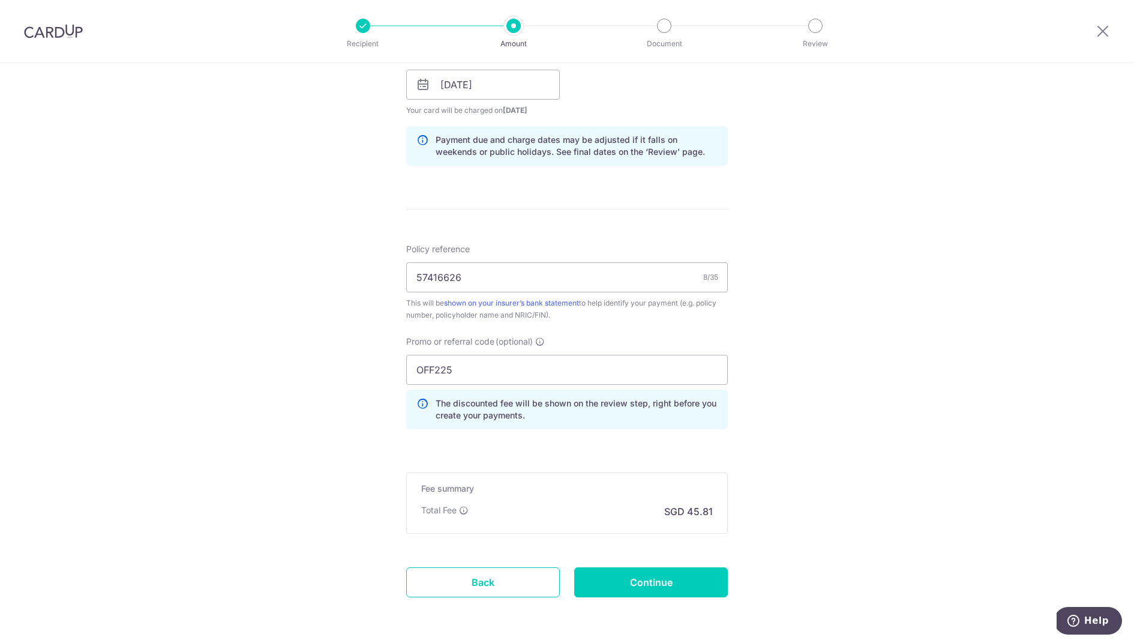
scroll to position [566, 0]
click at [680, 568] on input "Continue" at bounding box center [651, 581] width 154 height 30
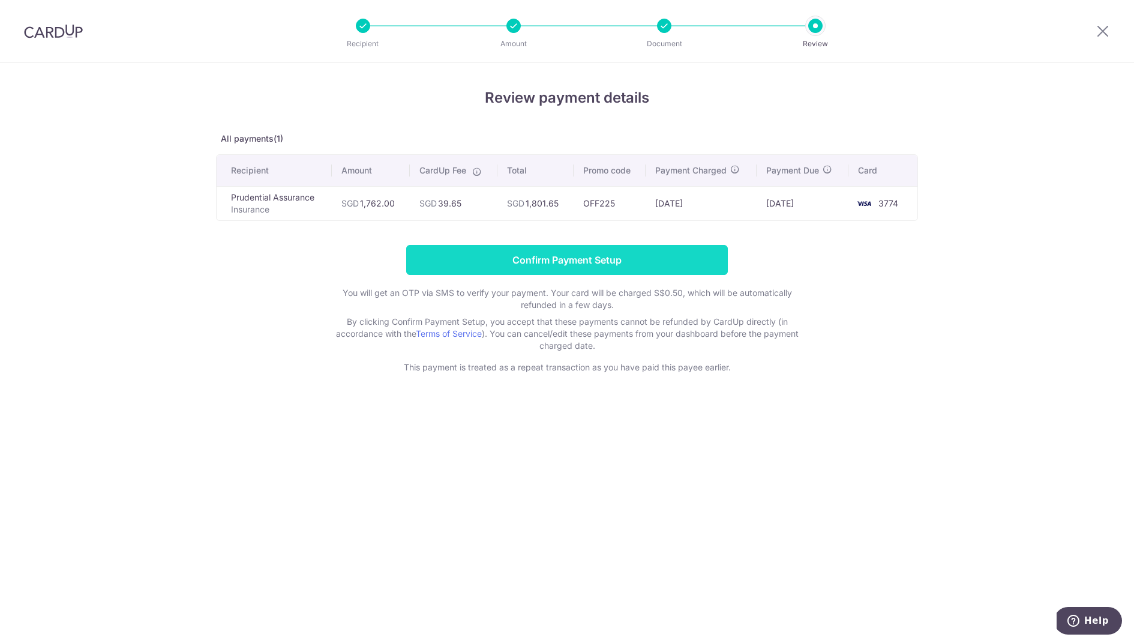
click at [539, 258] on input "Confirm Payment Setup" at bounding box center [567, 260] width 322 height 30
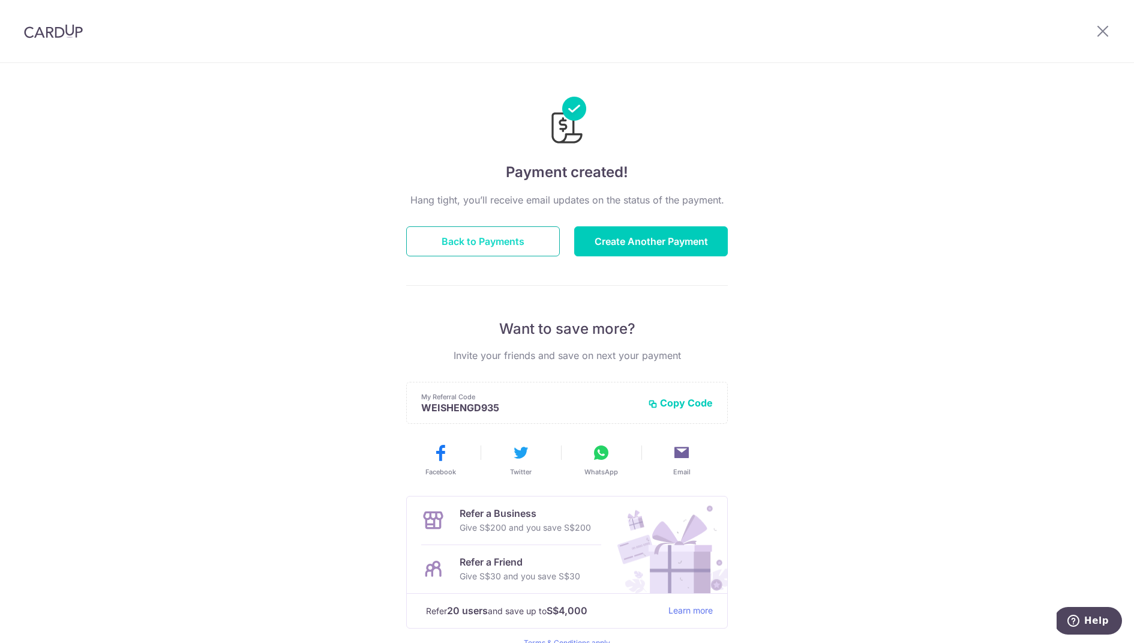
click at [496, 247] on button "Back to Payments" at bounding box center [483, 241] width 154 height 30
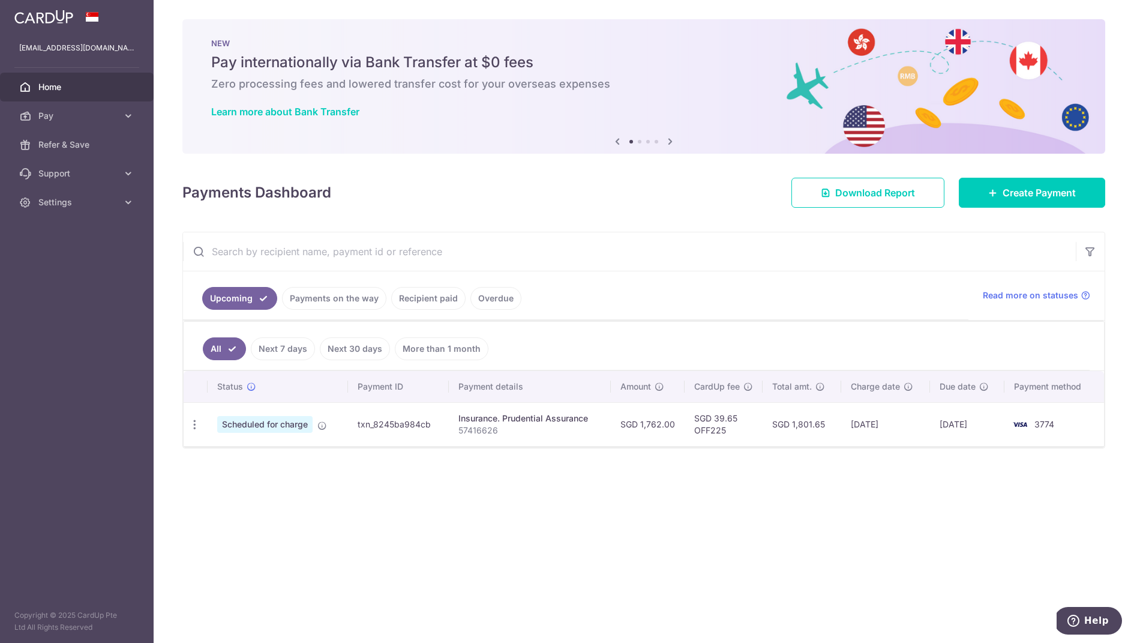
click at [661, 420] on td "SGD 1,762.00" at bounding box center [648, 424] width 74 height 44
click at [483, 425] on p "57416626" at bounding box center [529, 430] width 143 height 12
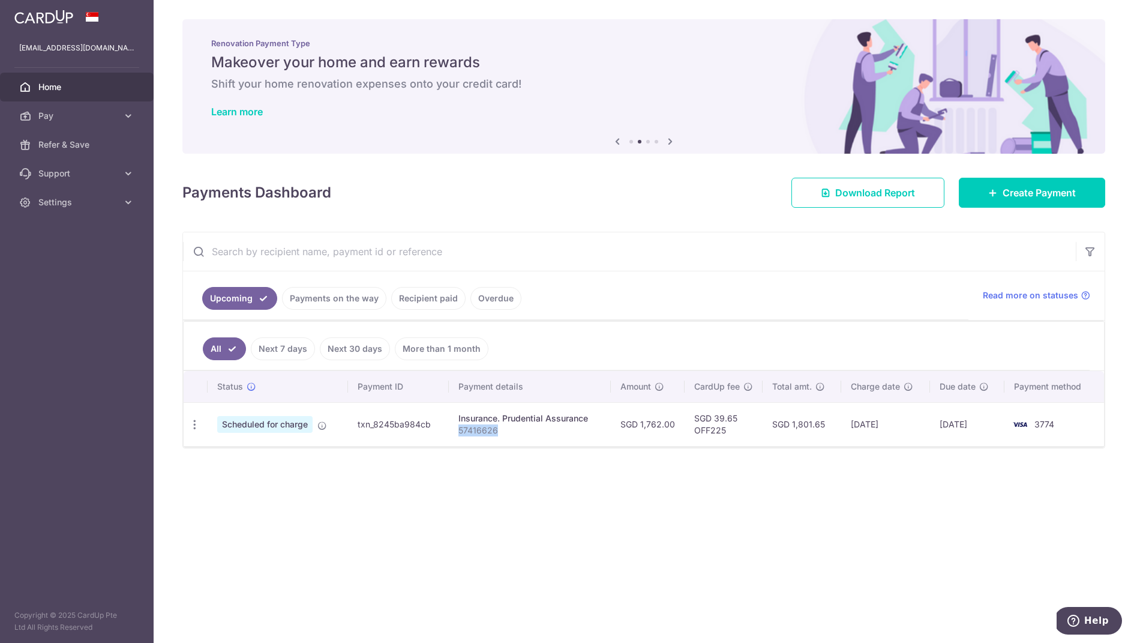
click at [538, 417] on div "Insurance. Prudential Assurance" at bounding box center [529, 418] width 143 height 12
click at [704, 428] on td "SGD 39.65 OFF225" at bounding box center [724, 424] width 78 height 44
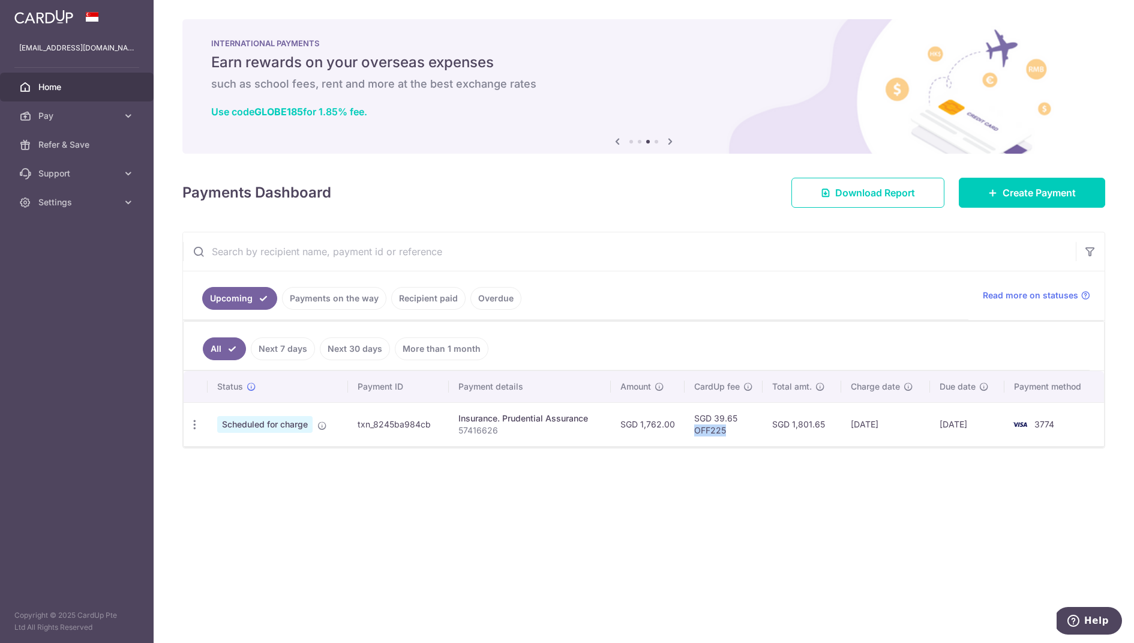
copy td "OFF225"
click at [806, 423] on td "SGD 1,801.65" at bounding box center [802, 424] width 79 height 44
click at [829, 475] on div "× Pause Schedule Pause all future payments in this series Pause just this one p…" at bounding box center [644, 321] width 980 height 643
